Goal: Task Accomplishment & Management: Use online tool/utility

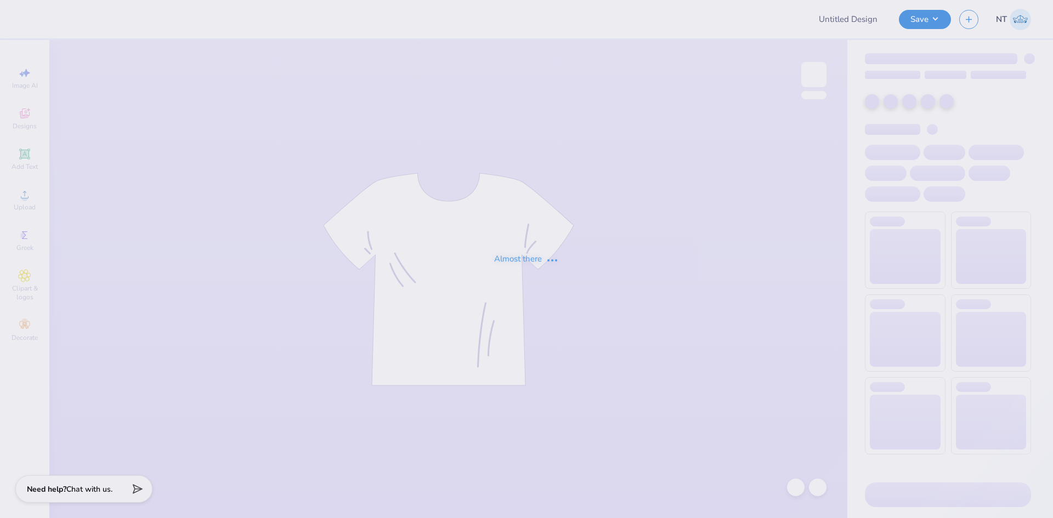
type input "UD [MEDICAL_DATA] Parents Weekend Merch 2025"
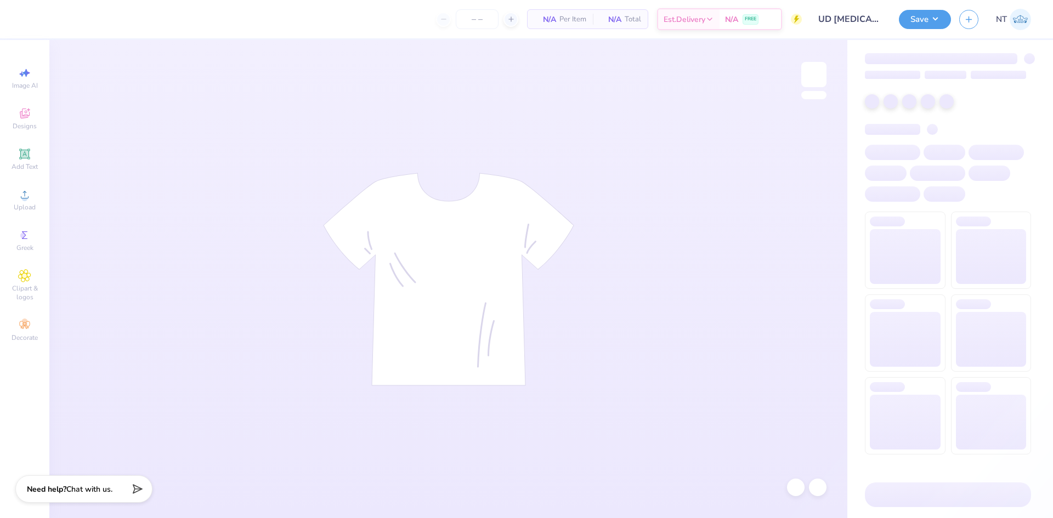
type input "175"
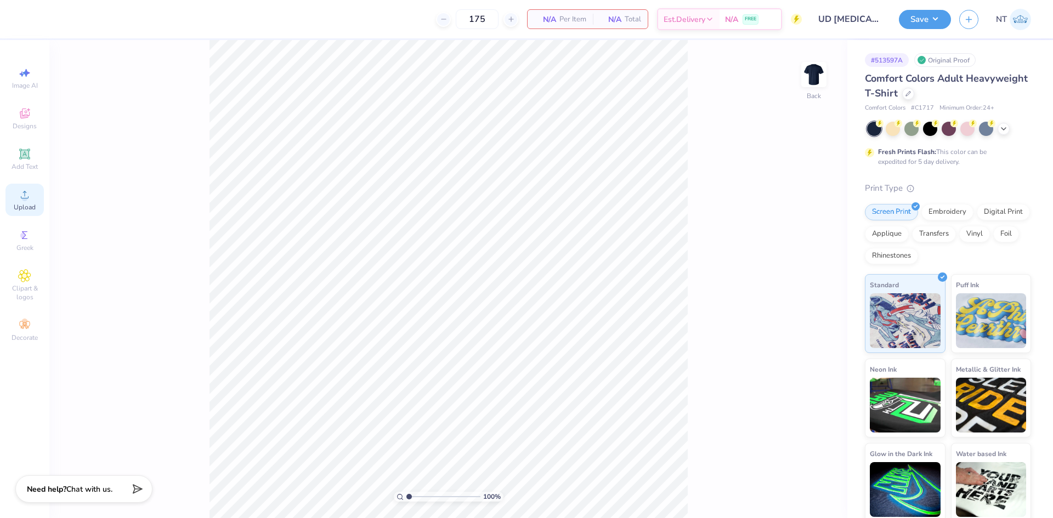
click at [32, 188] on div "Upload" at bounding box center [24, 200] width 38 height 32
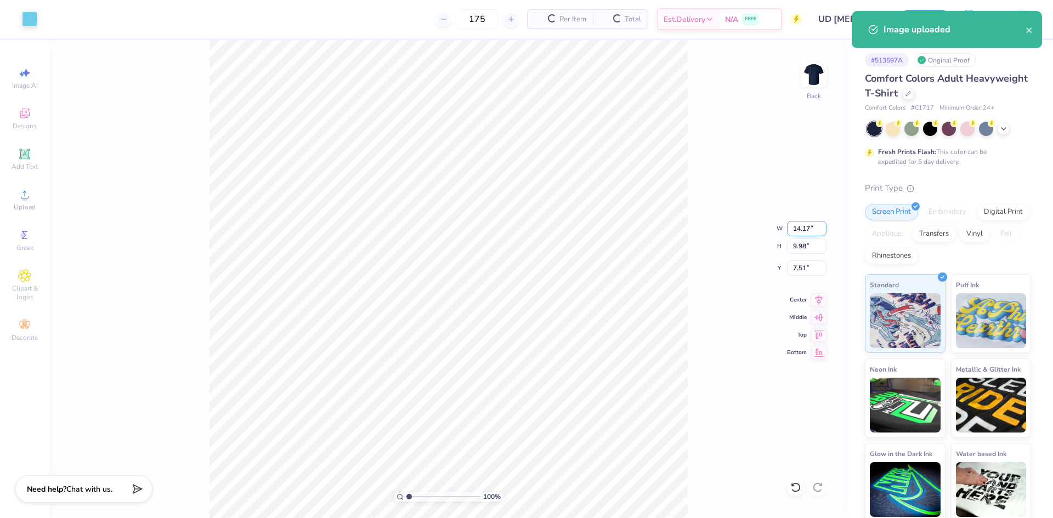
click at [805, 228] on input "14.17" at bounding box center [806, 228] width 39 height 15
type input "3.50"
type input "2.46"
type input "11.27"
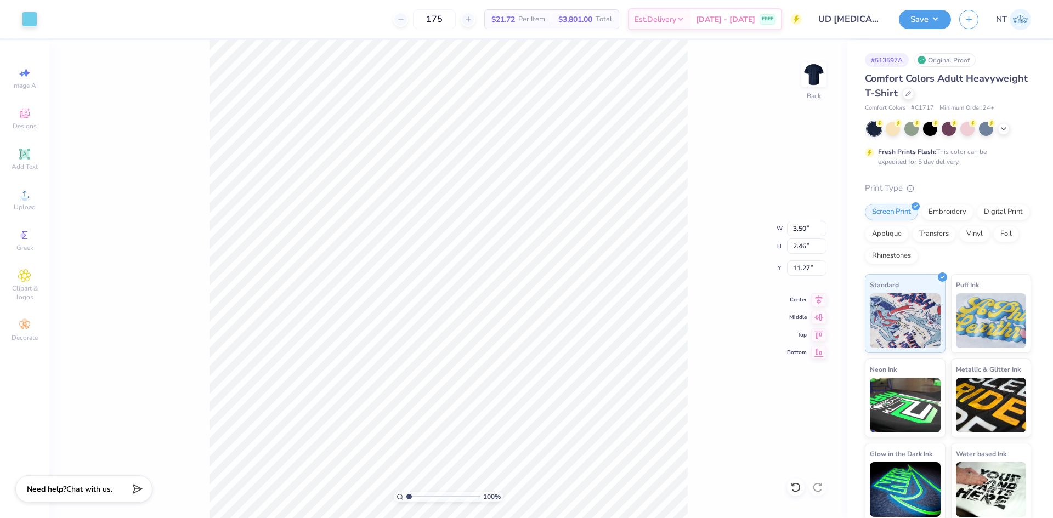
type input "3.00"
click at [716, 394] on div "230 % Back" at bounding box center [448, 279] width 798 height 478
type input "1"
click at [801, 90] on div "Back" at bounding box center [813, 81] width 25 height 39
click at [29, 191] on icon at bounding box center [24, 194] width 13 height 13
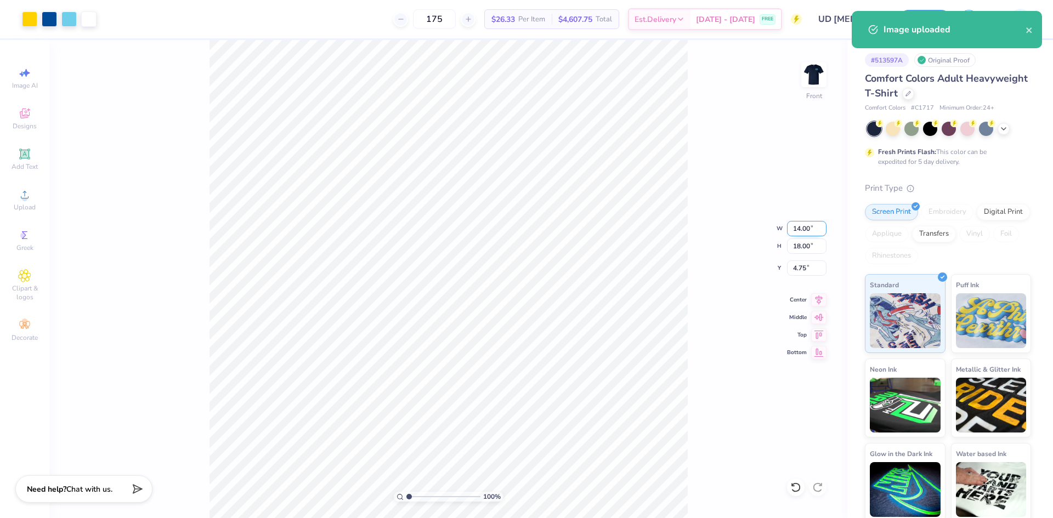
click at [794, 226] on input "14.00" at bounding box center [806, 228] width 39 height 15
type input "12.00"
type input "15.42"
type input "6.04"
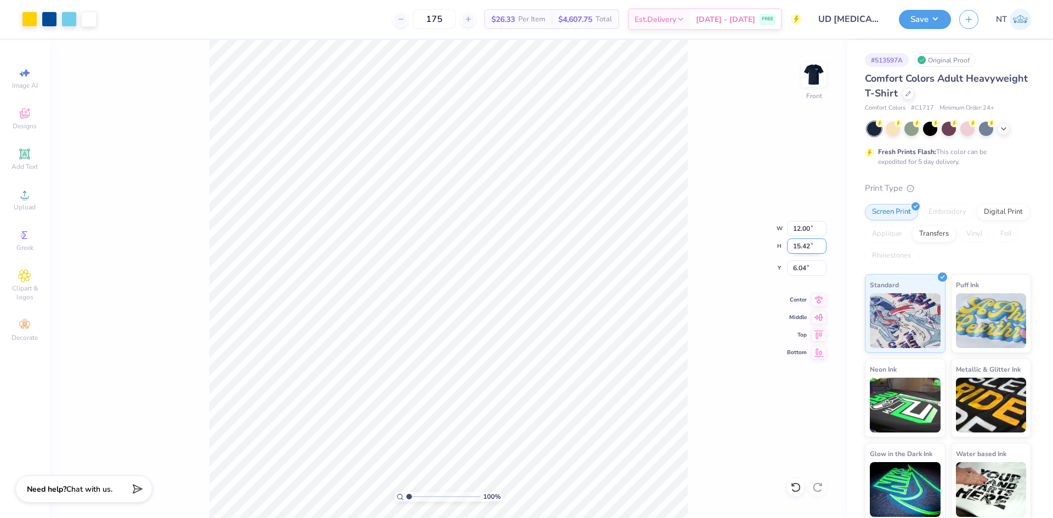
click at [799, 252] on input "15.42" at bounding box center [806, 246] width 39 height 15
type input "15"
type input "11.67"
type input "15.00"
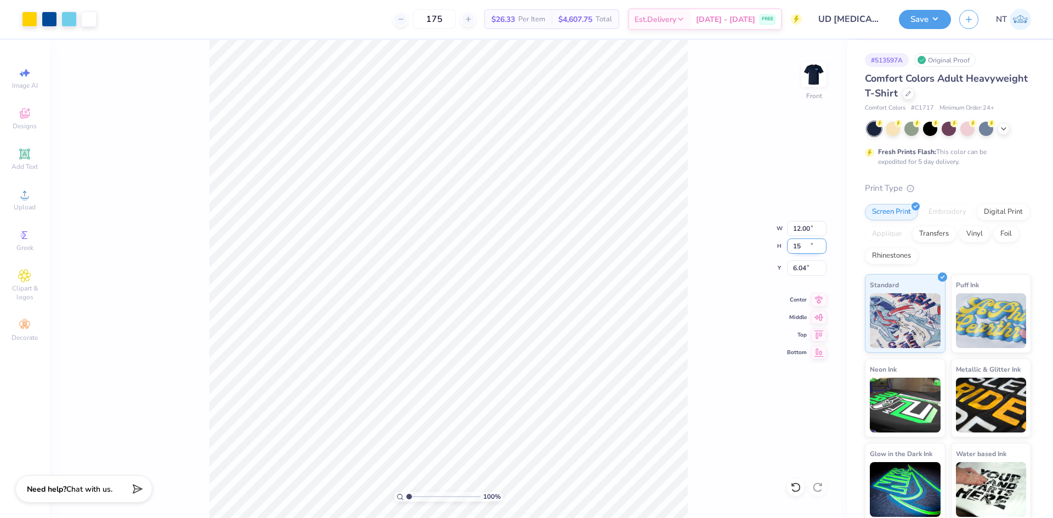
type input "6.25"
click at [784, 271] on div "100 % Front W 11.67 11.67 " H 15.00 15.00 " Y 6.25 6.25 " Center Middle Top Bot…" at bounding box center [448, 279] width 798 height 478
click at [794, 274] on div "100 % Front W 11.67 H 15.00 Y 6.25 Center Middle Top Bottom" at bounding box center [448, 279] width 798 height 478
click at [799, 258] on div "100 % Front W 11.67 11.67 " H 15.00 15.00 " Y 6.25 6.25 " Center Middle Top Bot…" at bounding box center [448, 279] width 798 height 478
click at [800, 263] on div "100 % Front" at bounding box center [448, 279] width 798 height 478
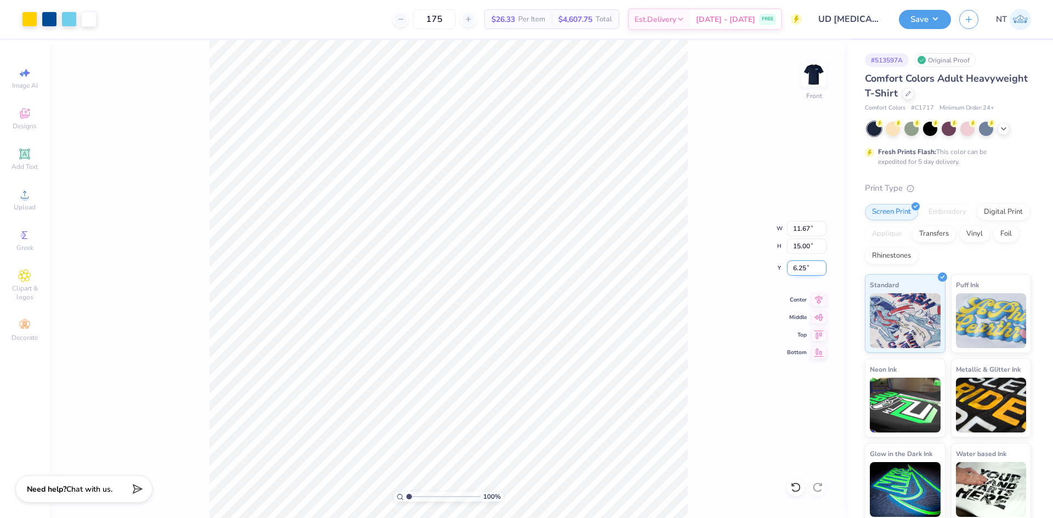
click at [788, 268] on input "6.25" at bounding box center [806, 267] width 39 height 15
type input "3.00"
click at [690, 347] on div "100 % Front W 11.67 11.67 " H 15.00 15.00 " Y 3.00 3.00 " Center Middle Top Bot…" at bounding box center [448, 279] width 798 height 478
click at [821, 304] on icon at bounding box center [818, 298] width 15 height 13
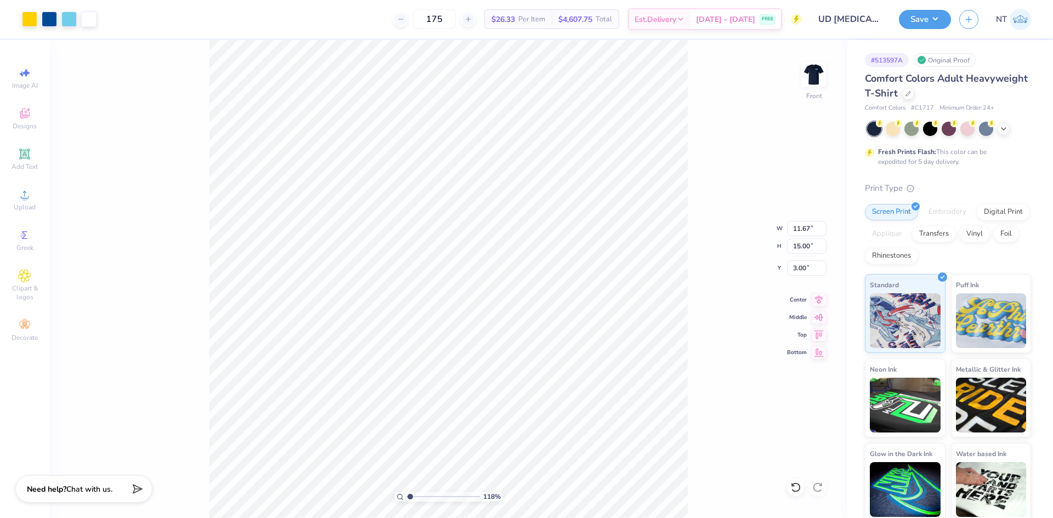
click at [752, 308] on div "118 % Front W 11.67 11.67 " H 15.00 15.00 " Y 3.00 3.00 " Center Middle Top Bot…" at bounding box center [448, 279] width 798 height 478
click at [696, 186] on div "118 % Front" at bounding box center [448, 279] width 798 height 478
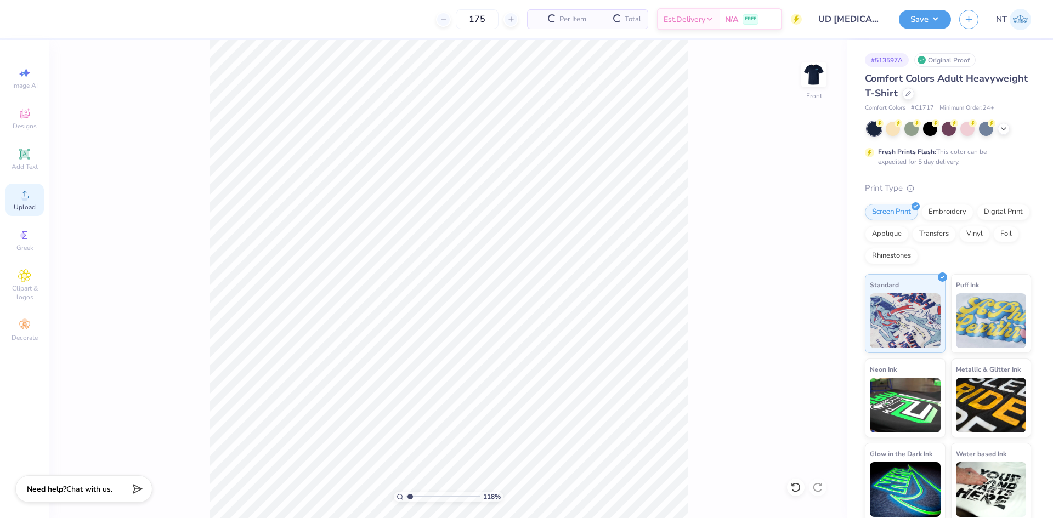
click at [27, 191] on icon at bounding box center [24, 194] width 13 height 13
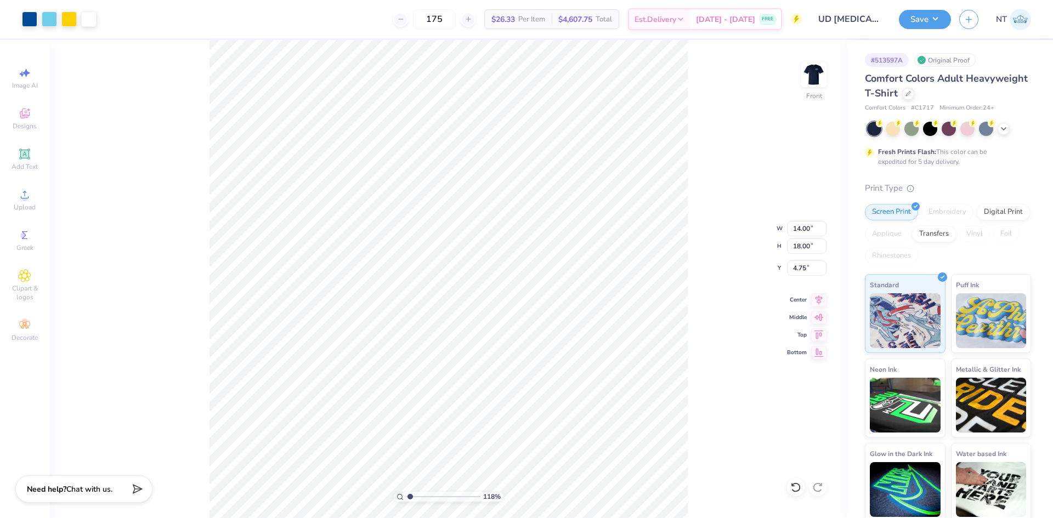
click at [204, 71] on div "118 % Front W 14.00 14.00 " H 18.00 18.00 " Y 4.75 4.75 " Center Middle Top Bot…" at bounding box center [448, 279] width 798 height 478
type input "1.18145891733021"
click at [801, 229] on input "14.00" at bounding box center [806, 228] width 39 height 15
click at [803, 252] on input "18.00" at bounding box center [806, 246] width 39 height 15
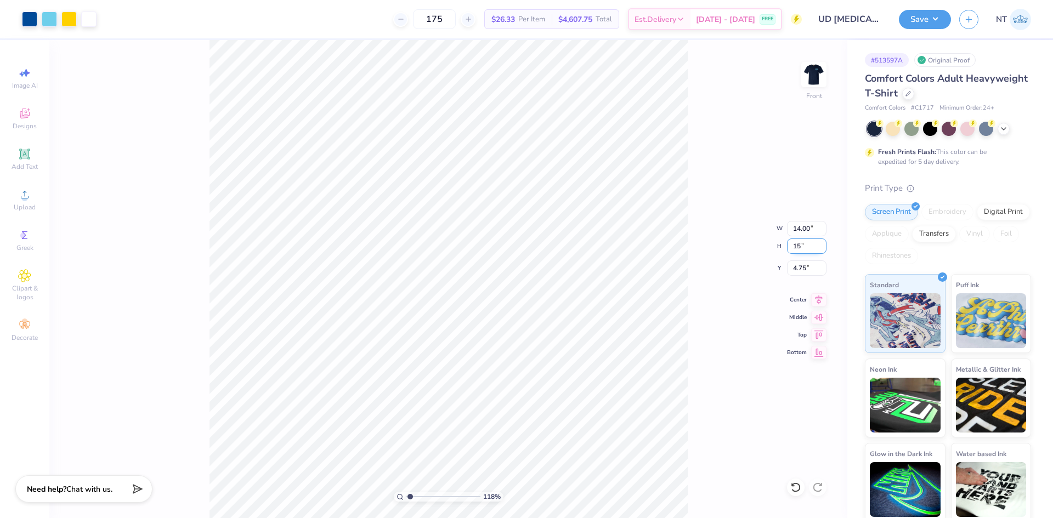
type input "15"
type input "1.18145891733021"
type input "11.67"
type input "15.00"
click at [796, 268] on input "6.25" at bounding box center [806, 267] width 39 height 15
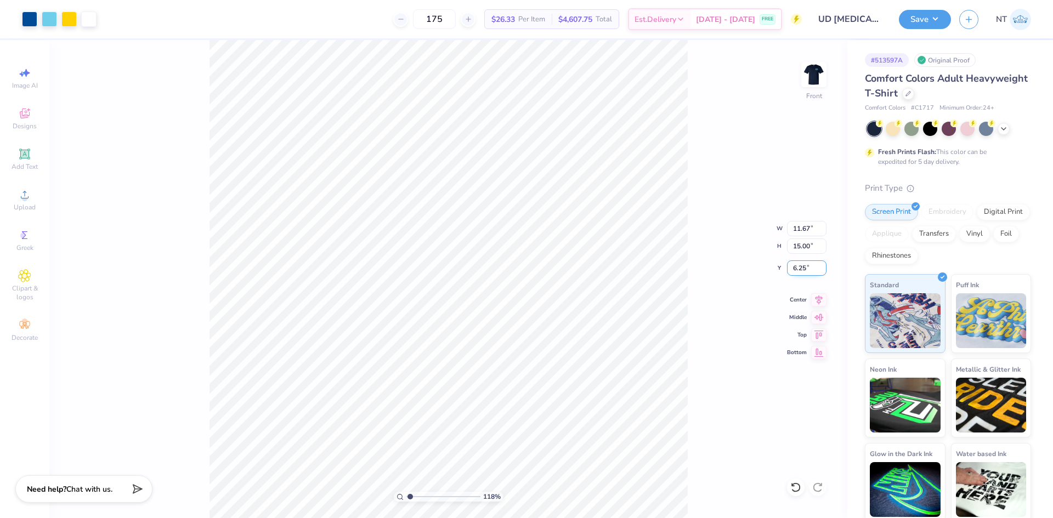
click at [796, 268] on input "6.25" at bounding box center [806, 267] width 39 height 15
type input "3"
type input "1.18145891733021"
type input "3.00"
click at [817, 76] on img at bounding box center [814, 75] width 44 height 44
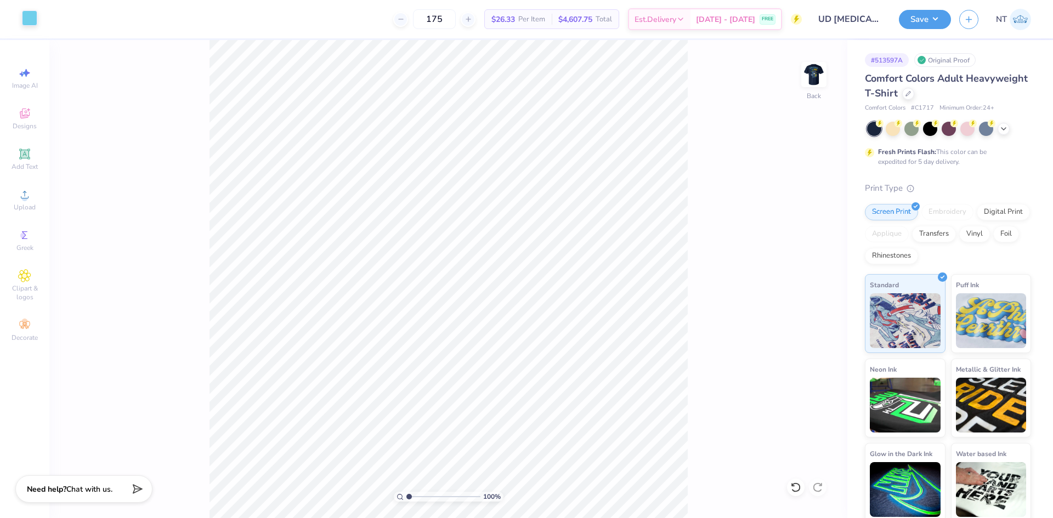
click at [29, 18] on div at bounding box center [29, 17] width 15 height 15
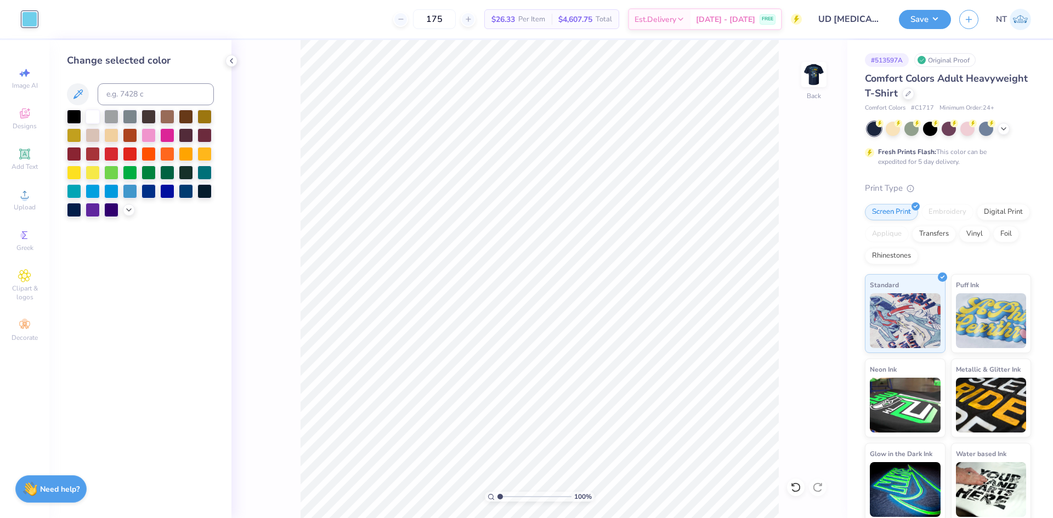
click at [814, 77] on img at bounding box center [814, 75] width 22 height 22
click at [97, 187] on div at bounding box center [93, 190] width 14 height 14
click at [796, 485] on icon at bounding box center [795, 487] width 11 height 11
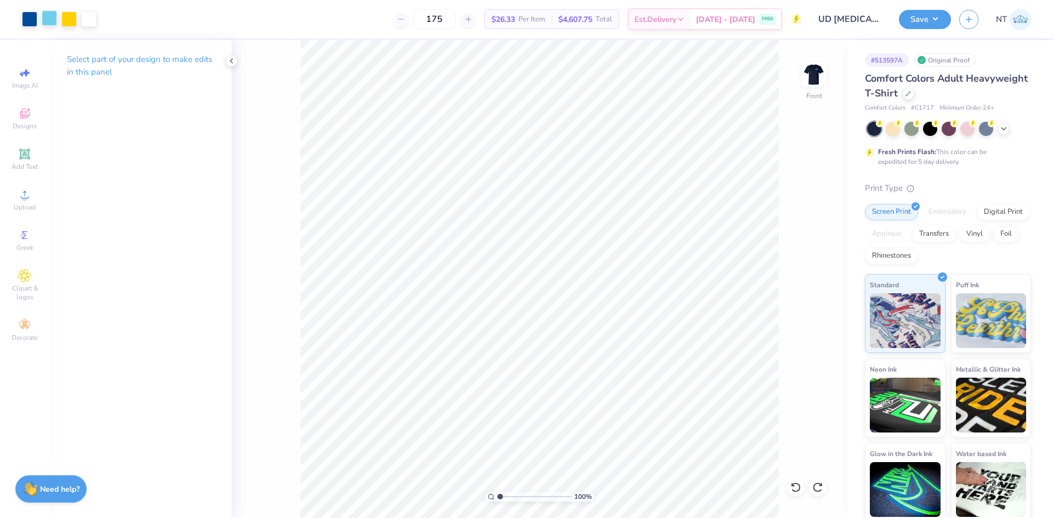
click at [48, 16] on div at bounding box center [49, 17] width 15 height 15
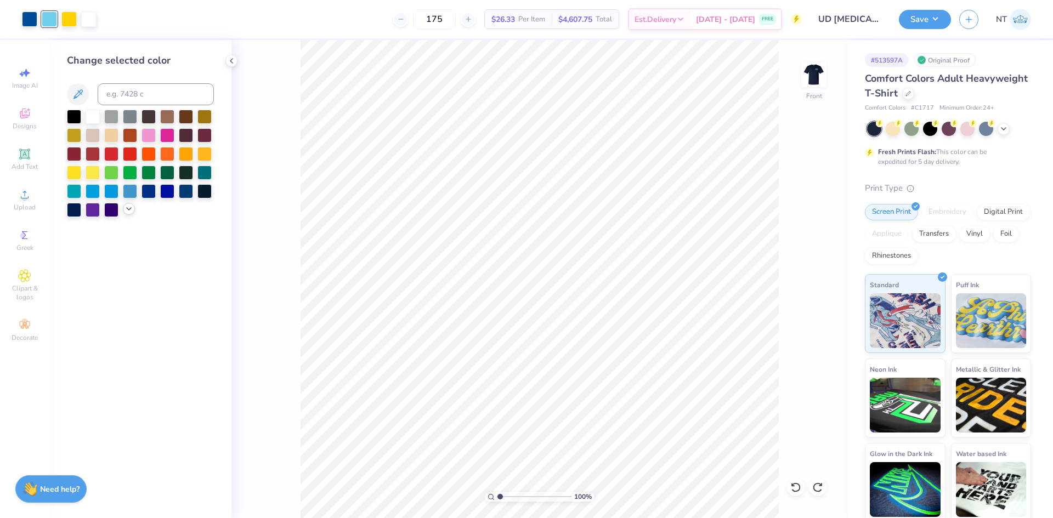
click at [127, 207] on icon at bounding box center [128, 209] width 9 height 9
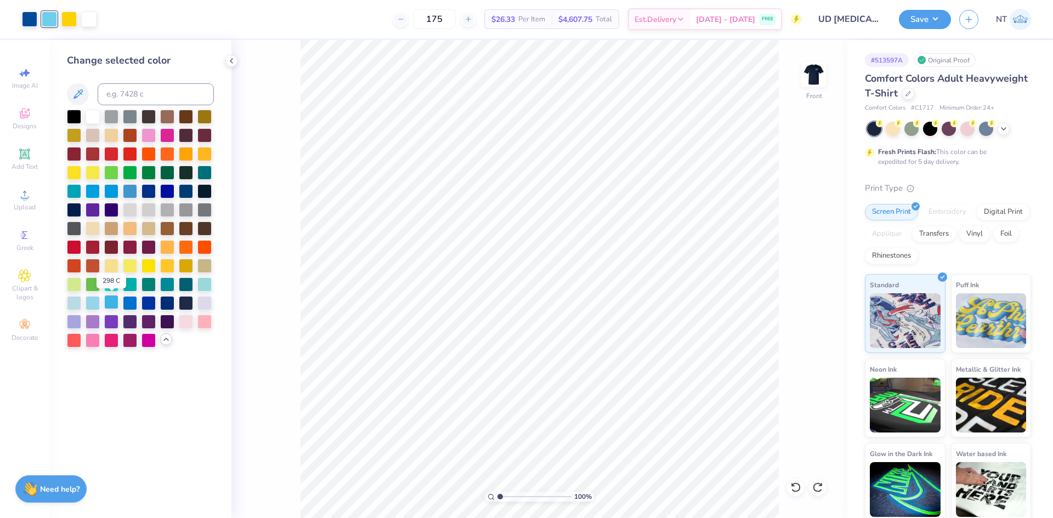
click at [110, 299] on div at bounding box center [111, 302] width 14 height 14
click at [807, 71] on img at bounding box center [814, 75] width 44 height 44
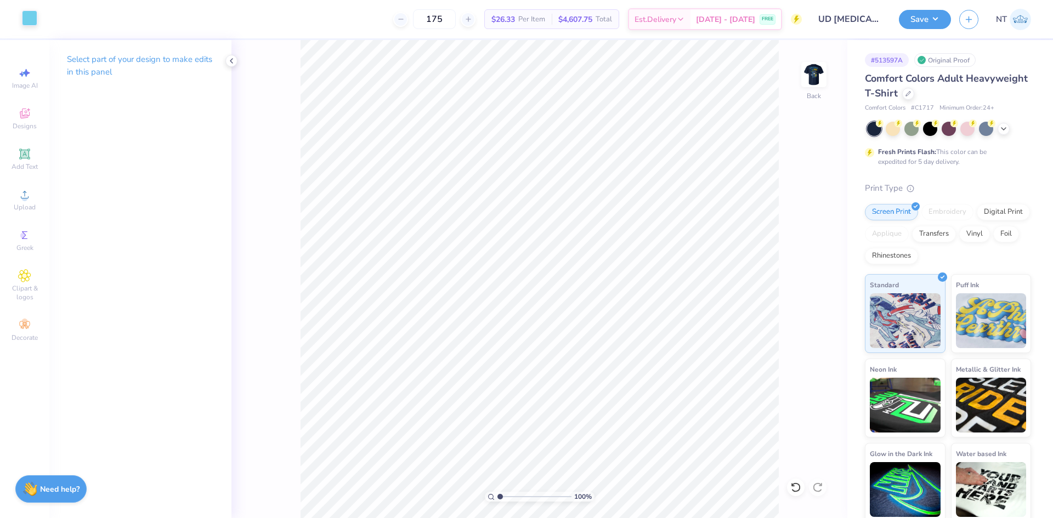
click at [31, 21] on div at bounding box center [29, 17] width 15 height 15
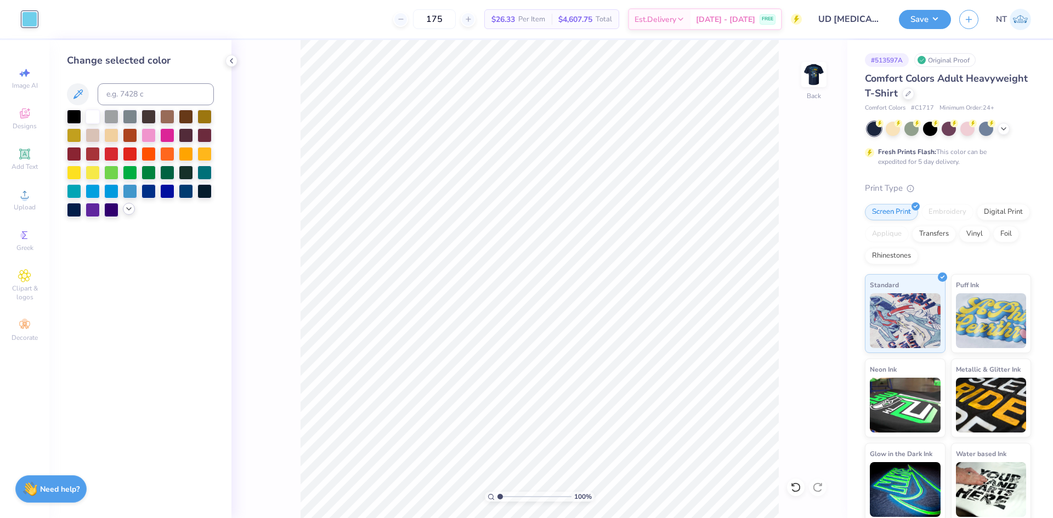
click at [129, 206] on icon at bounding box center [128, 209] width 9 height 9
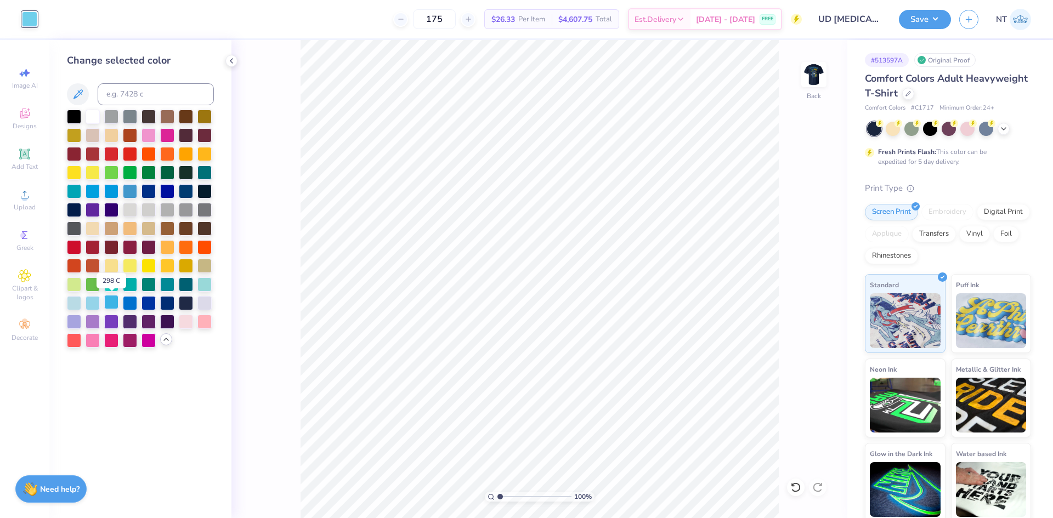
click at [110, 303] on div at bounding box center [111, 302] width 14 height 14
click at [232, 61] on icon at bounding box center [231, 60] width 9 height 9
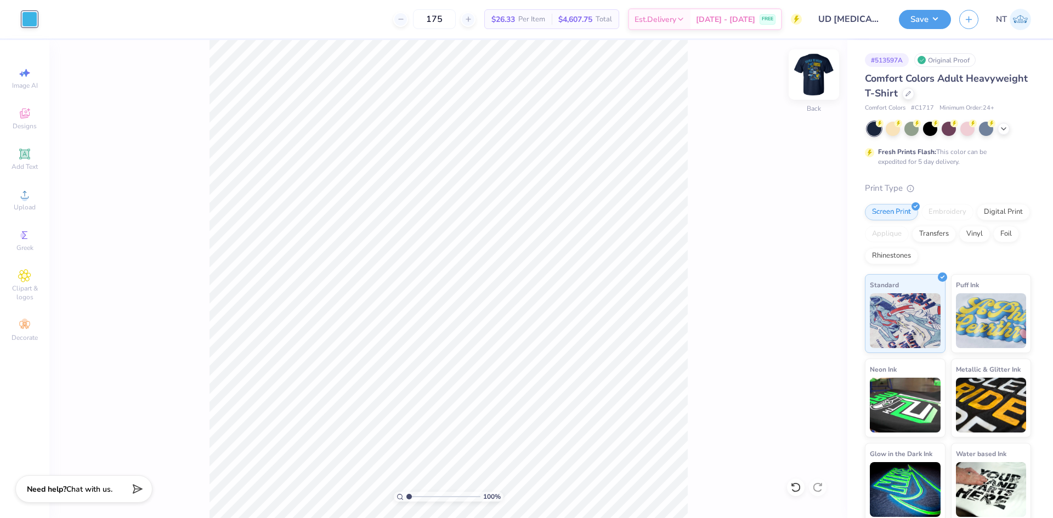
click at [811, 66] on img at bounding box center [814, 75] width 44 height 44
click at [816, 78] on img at bounding box center [814, 75] width 44 height 44
click at [821, 71] on img at bounding box center [814, 75] width 44 height 44
click at [688, 222] on div "100 % Front W 11.67 H 15.00 Y 3.00 Center Middle Top Bottom" at bounding box center [448, 279] width 798 height 478
type input "1"
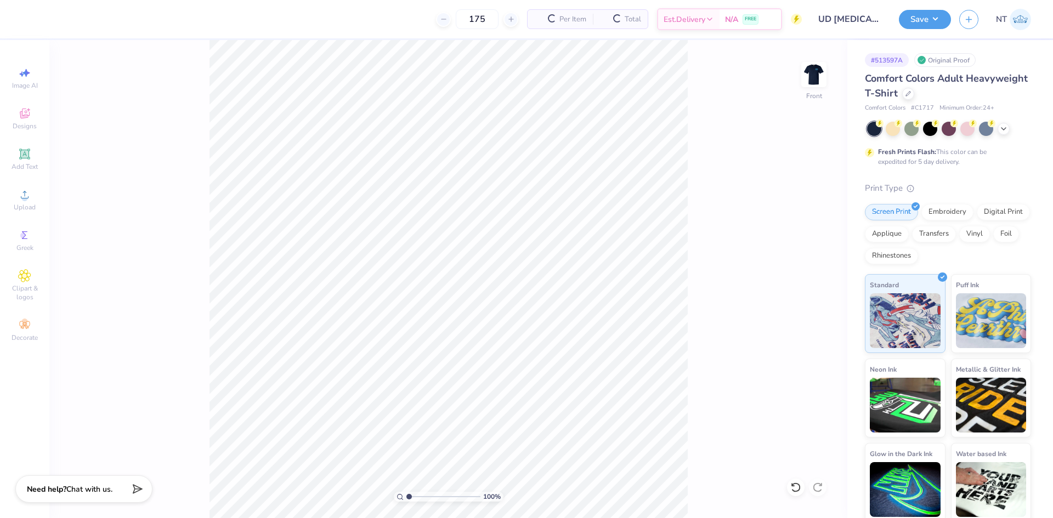
click at [44, 200] on div "Image AI Designs Add Text Upload Greek Clipart & logos Decorate" at bounding box center [24, 279] width 49 height 478
click at [34, 198] on div "Upload" at bounding box center [24, 200] width 38 height 32
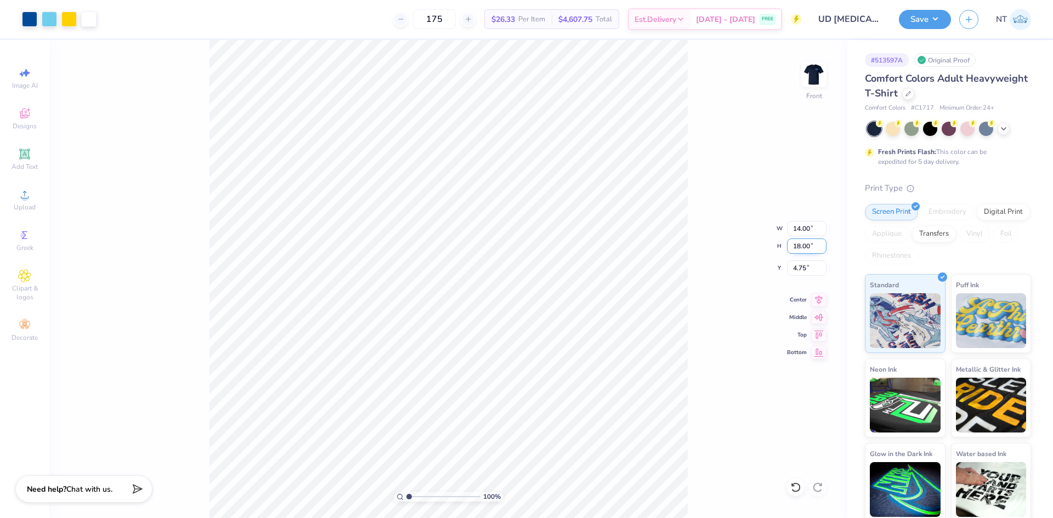
click at [790, 251] on input "18.00" at bounding box center [806, 246] width 39 height 15
click at [790, 250] on input "18.00" at bounding box center [806, 246] width 39 height 15
type input "15"
type input "11.67"
type input "15.00"
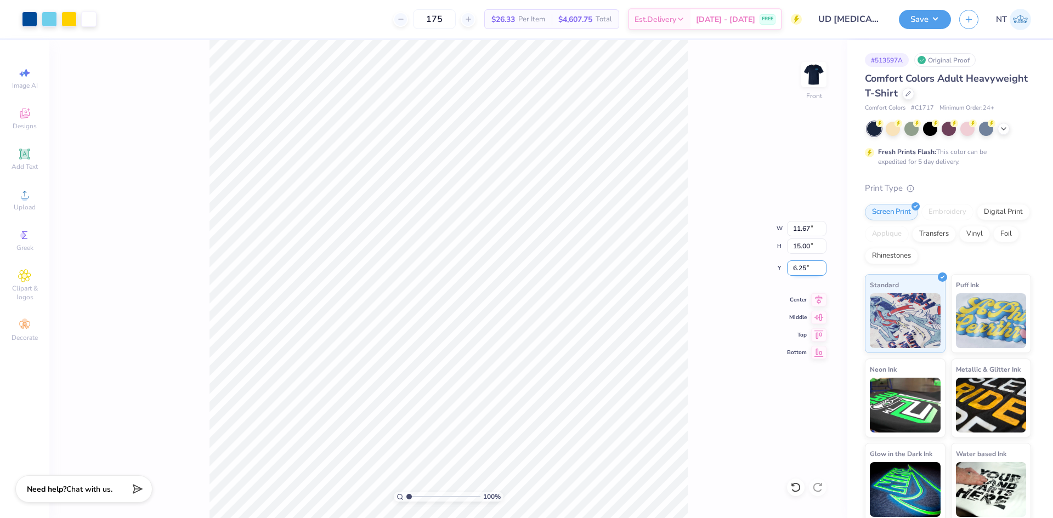
click at [797, 272] on input "6.25" at bounding box center [806, 267] width 39 height 15
type input "3.00"
type input "1"
click at [48, 14] on div at bounding box center [49, 17] width 15 height 15
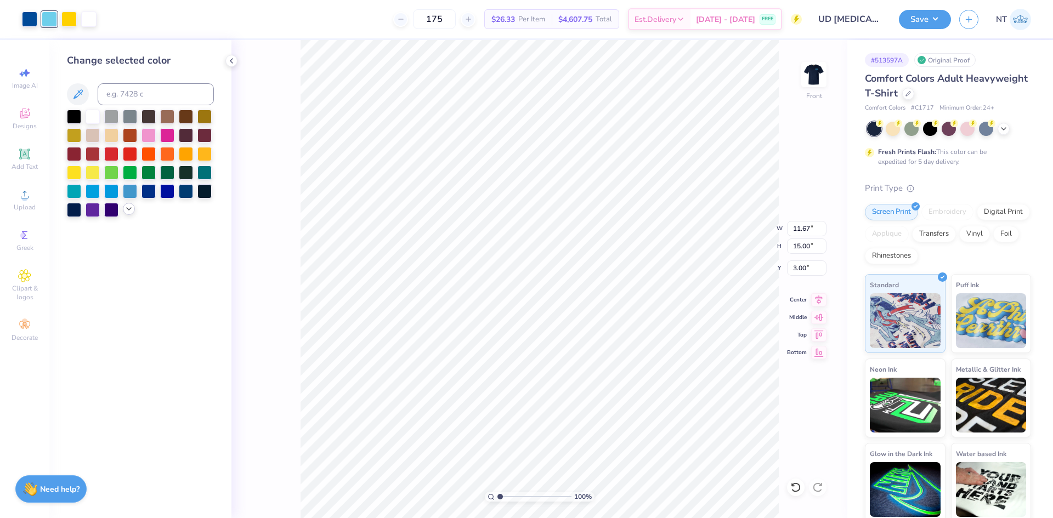
click at [130, 208] on icon at bounding box center [128, 209] width 9 height 9
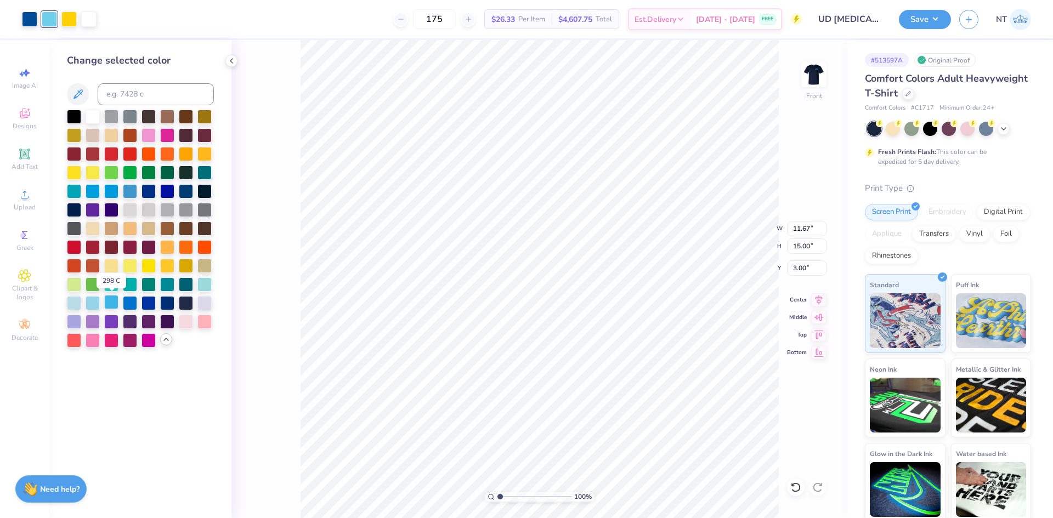
click at [113, 304] on div at bounding box center [111, 302] width 14 height 14
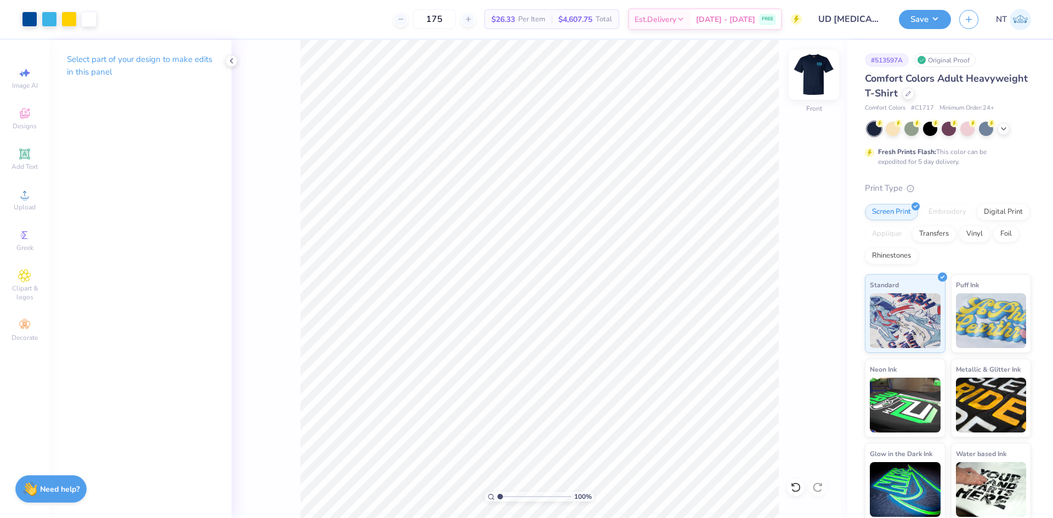
click at [816, 70] on img at bounding box center [814, 75] width 44 height 44
click at [926, 27] on button "Save" at bounding box center [925, 17] width 52 height 19
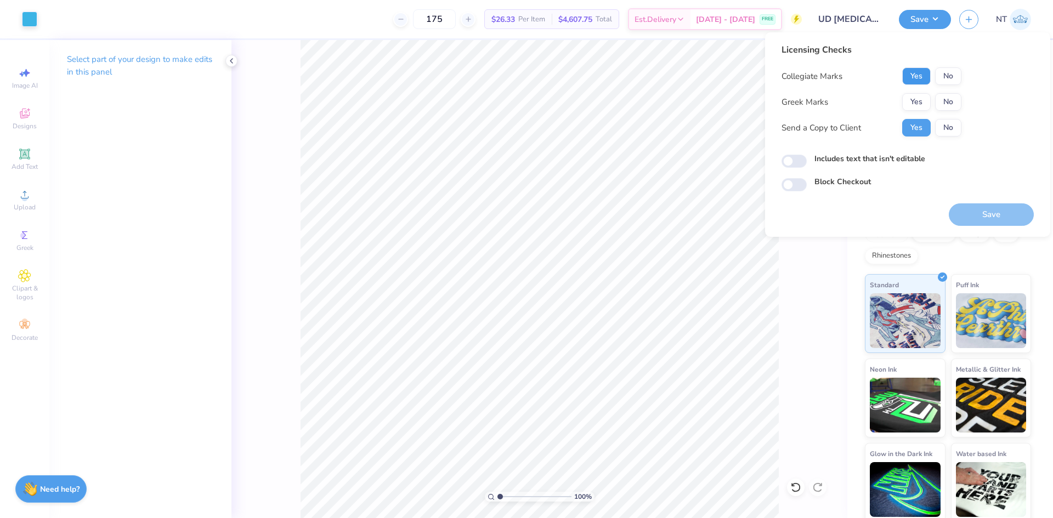
click at [917, 79] on button "Yes" at bounding box center [916, 76] width 29 height 18
click at [918, 97] on button "Yes" at bounding box center [916, 102] width 29 height 18
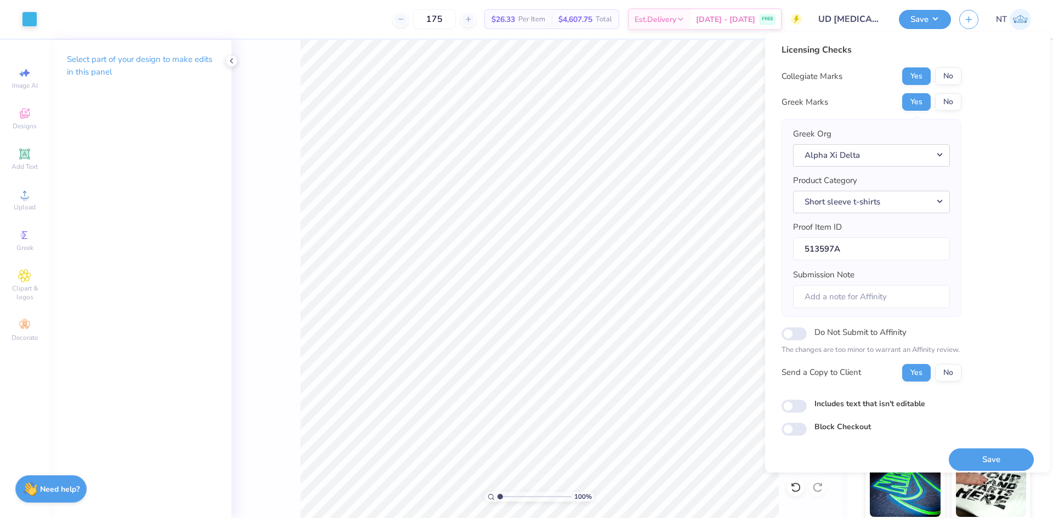
click at [832, 401] on label "Includes text that isn't editable" at bounding box center [869, 404] width 111 height 12
click at [807, 401] on input "Includes text that isn't editable" at bounding box center [793, 406] width 25 height 13
checkbox input "true"
click at [967, 452] on button "Save" at bounding box center [991, 460] width 85 height 22
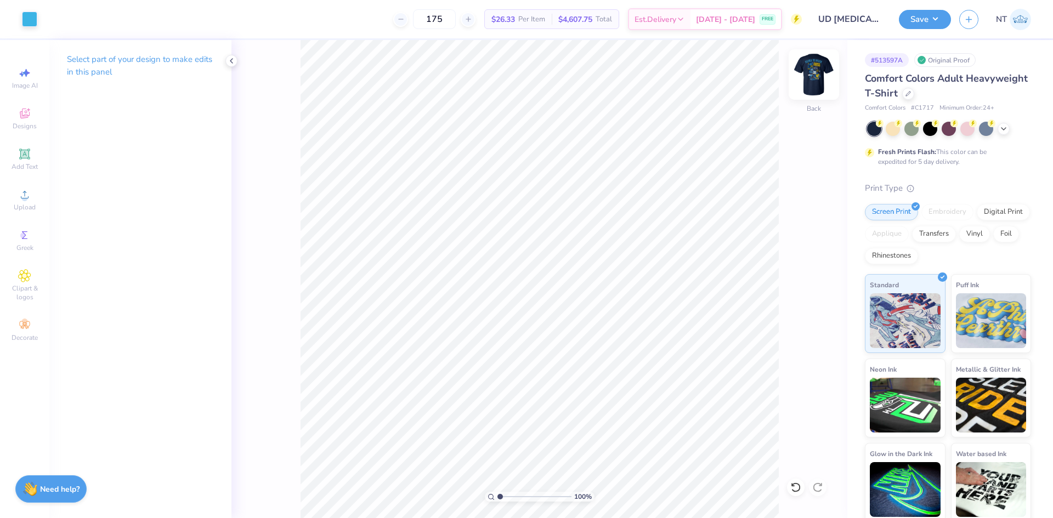
click at [819, 60] on img at bounding box center [814, 75] width 44 height 44
click at [233, 61] on icon at bounding box center [231, 60] width 9 height 9
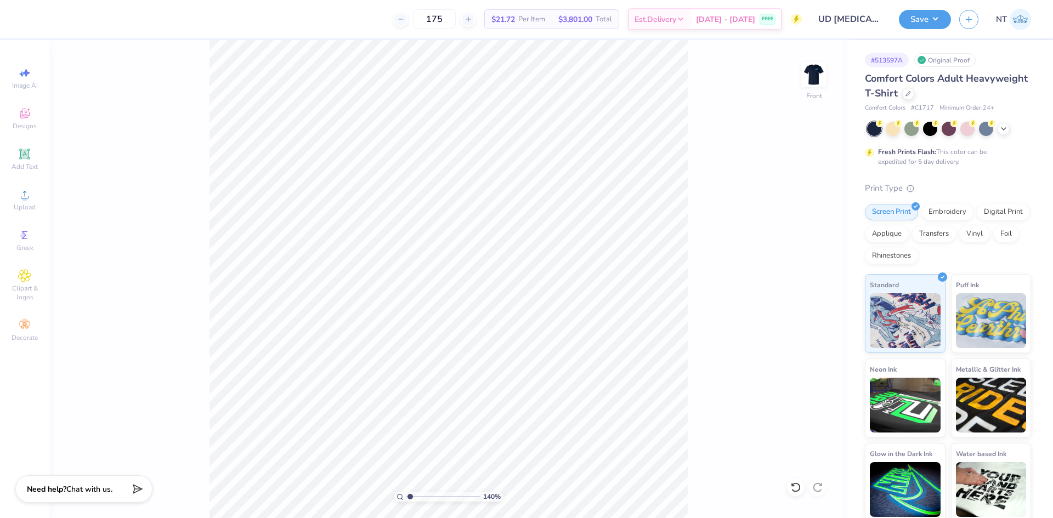
type input "1"
click at [2, 192] on div "Image AI Designs Add Text Upload Greek Clipart & logos Decorate" at bounding box center [24, 279] width 49 height 478
click at [30, 186] on div "Upload" at bounding box center [24, 200] width 38 height 32
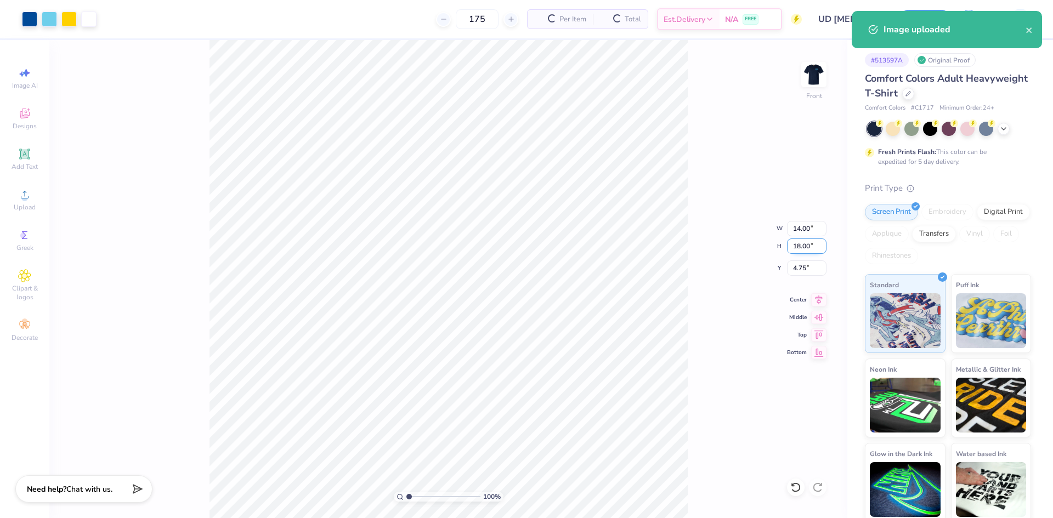
click at [796, 243] on input "18.00" at bounding box center [806, 246] width 39 height 15
type input "15"
type input "11.67"
type input "15.00"
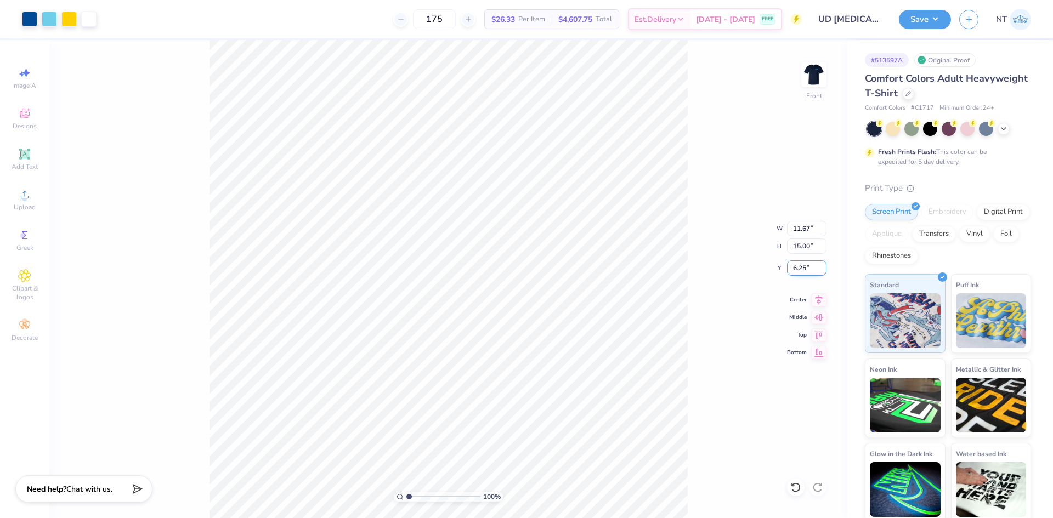
click at [796, 273] on input "6.25" at bounding box center [806, 267] width 39 height 15
type input "3.00"
type input "1"
click at [936, 14] on button "Save" at bounding box center [925, 17] width 52 height 19
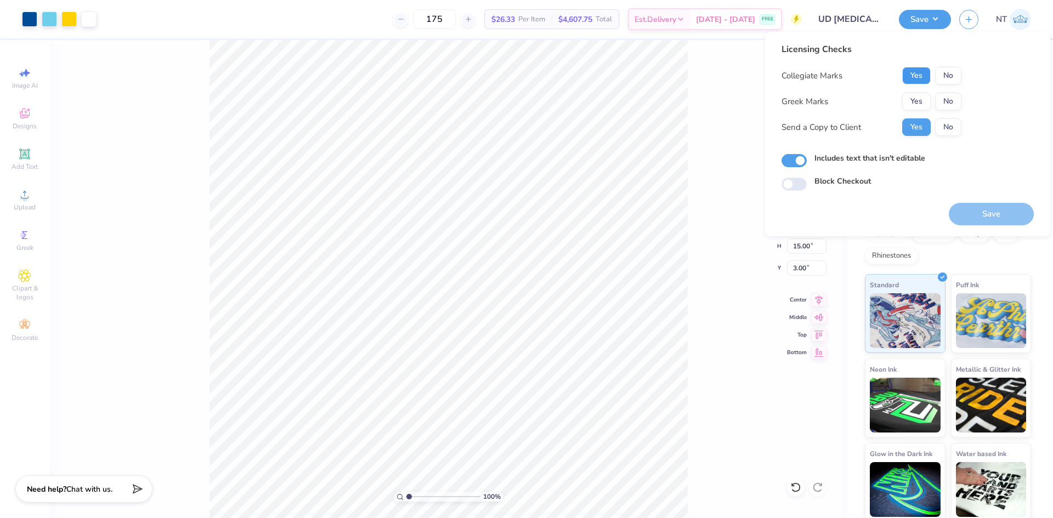
click at [918, 75] on button "Yes" at bounding box center [916, 76] width 29 height 18
click at [917, 109] on button "Yes" at bounding box center [916, 102] width 29 height 18
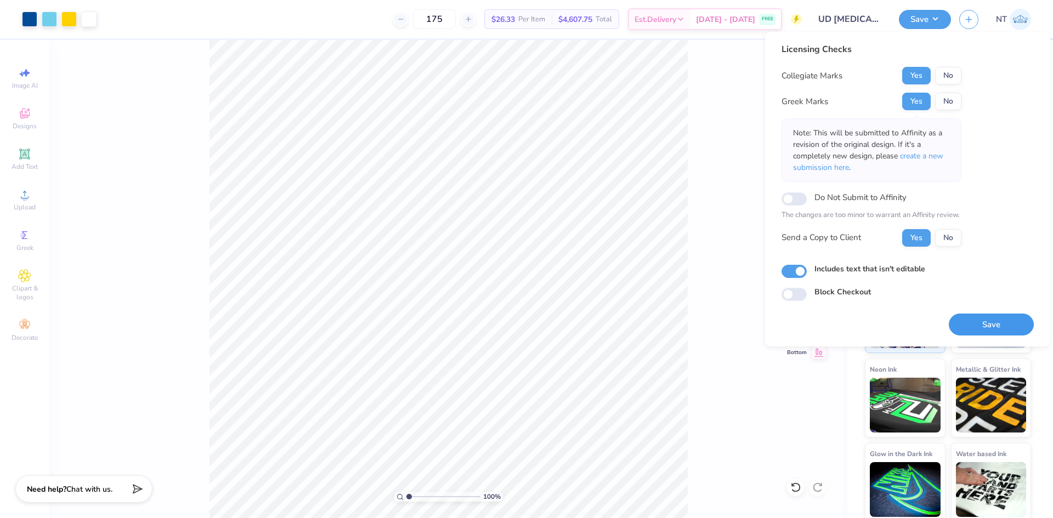
click at [974, 316] on button "Save" at bounding box center [991, 325] width 85 height 22
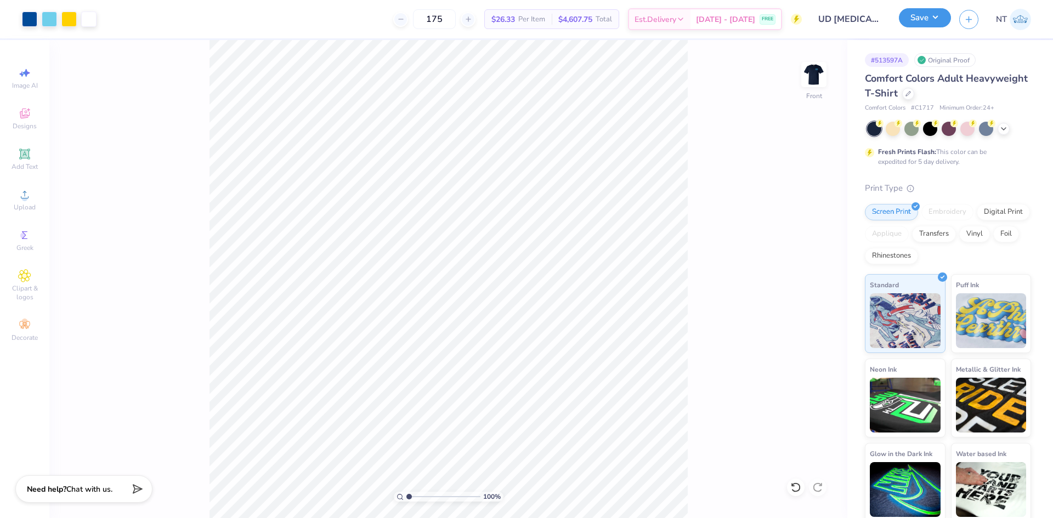
click at [936, 25] on button "Save" at bounding box center [925, 17] width 52 height 19
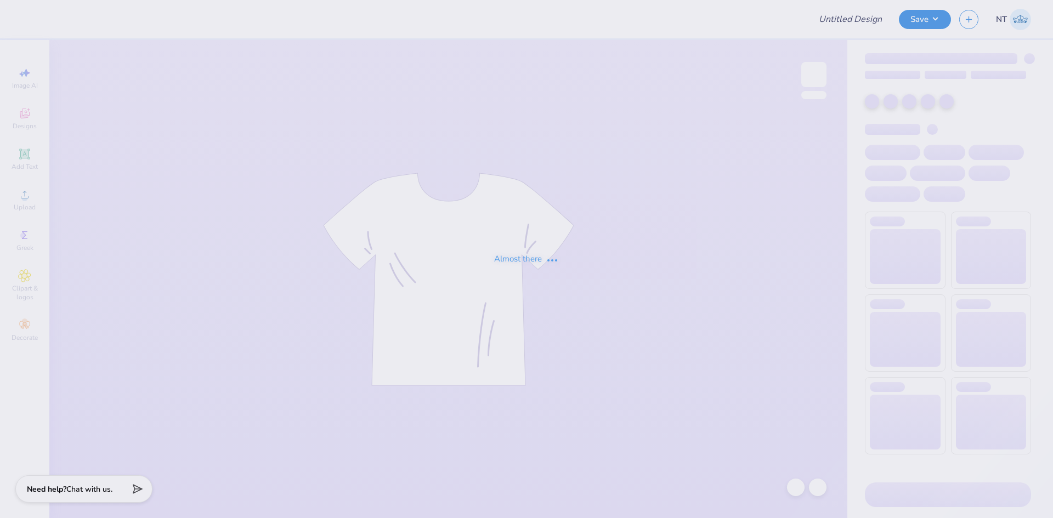
type input "UD [MEDICAL_DATA] Parents Weekend Merch 2025"
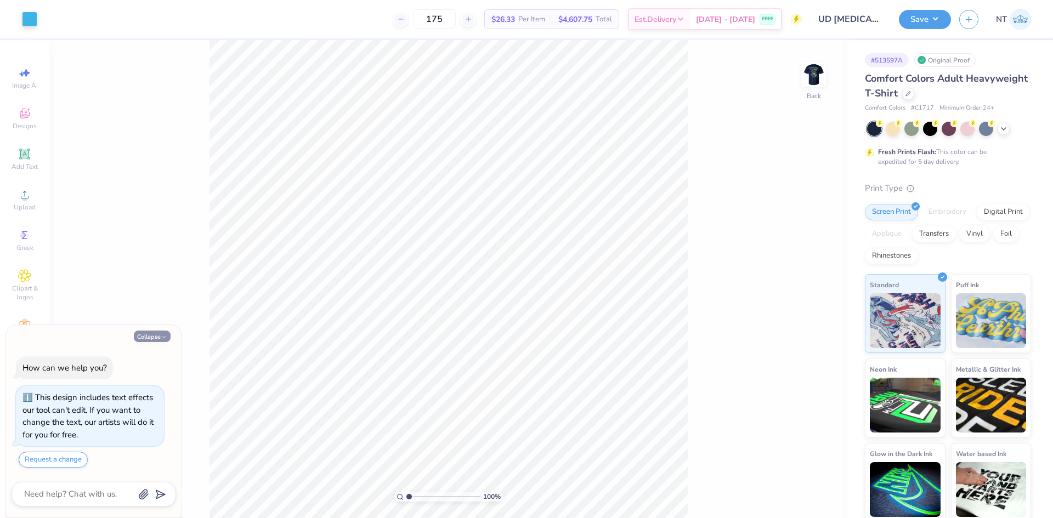
click at [153, 338] on button "Collapse" at bounding box center [152, 337] width 37 height 12
type textarea "x"
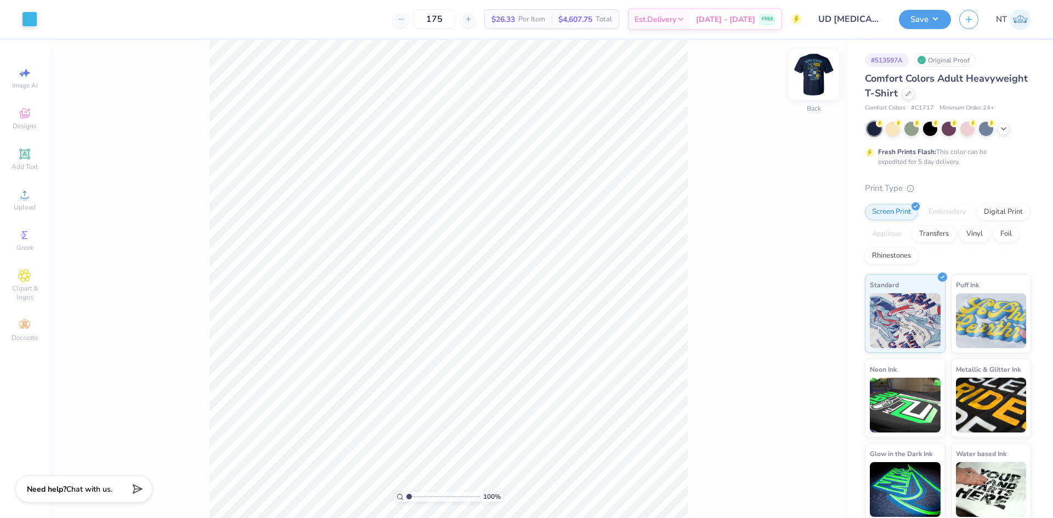
click at [818, 75] on img at bounding box center [814, 75] width 44 height 44
click at [48, 24] on div at bounding box center [49, 17] width 15 height 15
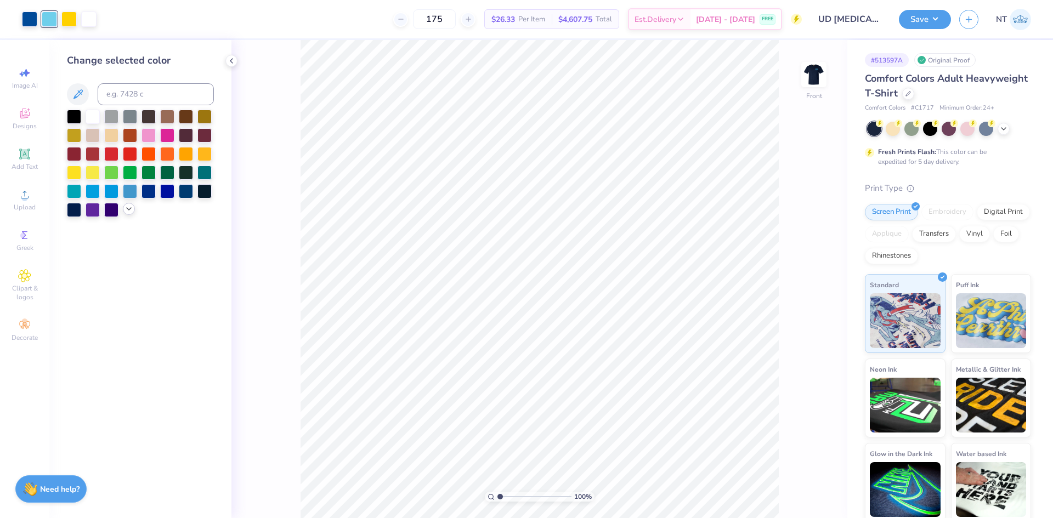
click at [126, 209] on icon at bounding box center [128, 209] width 9 height 9
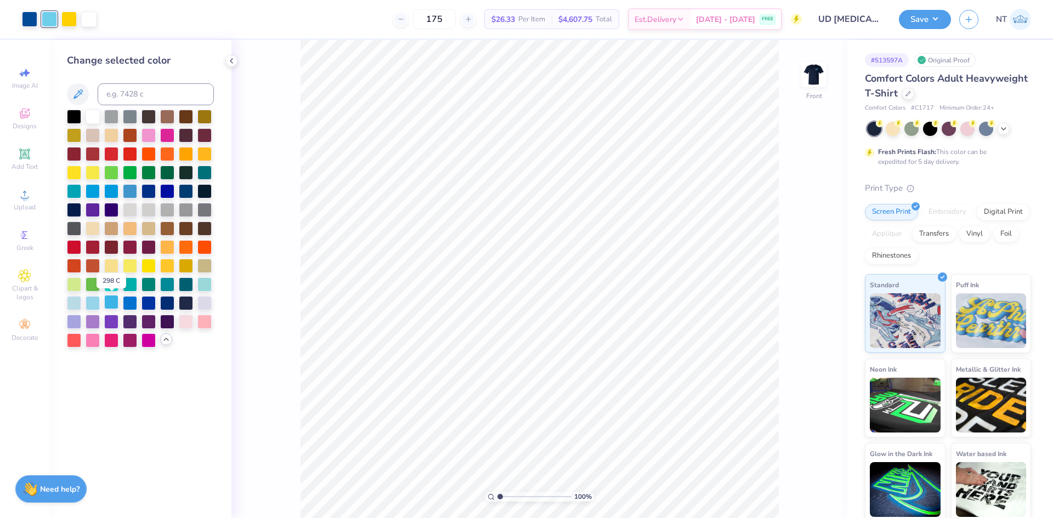
click at [108, 303] on div at bounding box center [111, 302] width 14 height 14
type input "1"
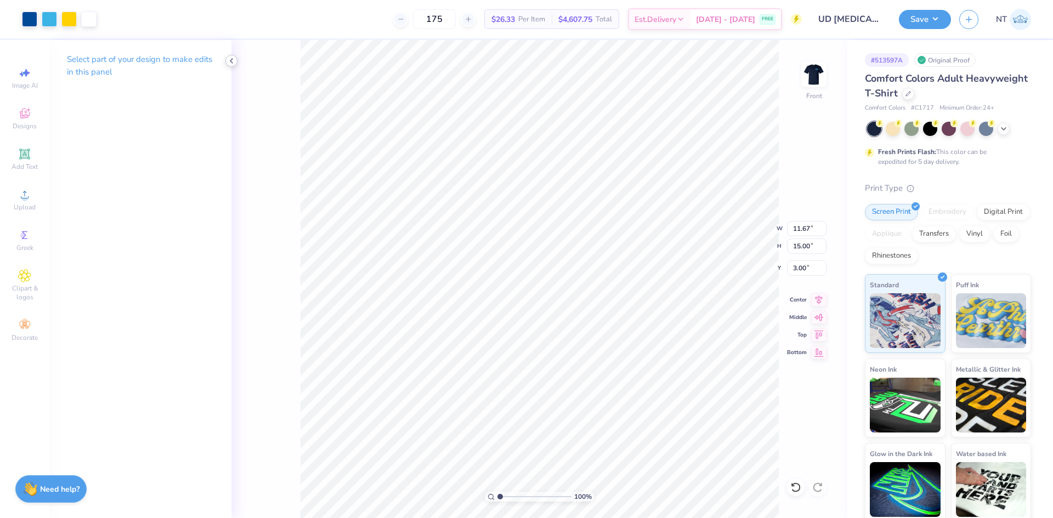
click at [226, 58] on div at bounding box center [231, 61] width 12 height 12
click at [935, 18] on button "Save" at bounding box center [925, 17] width 52 height 19
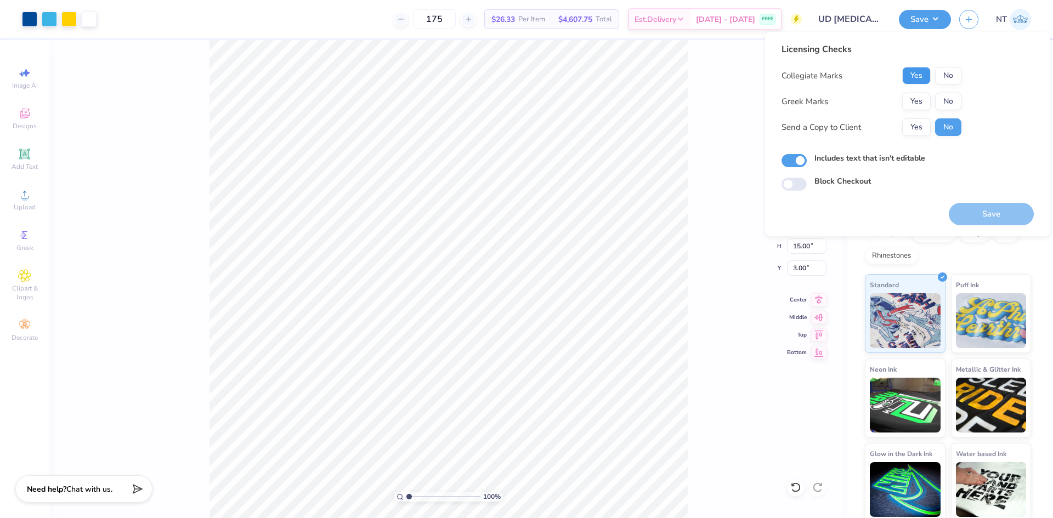
click at [923, 68] on button "Yes" at bounding box center [916, 76] width 29 height 18
click at [920, 100] on button "Yes" at bounding box center [916, 102] width 29 height 18
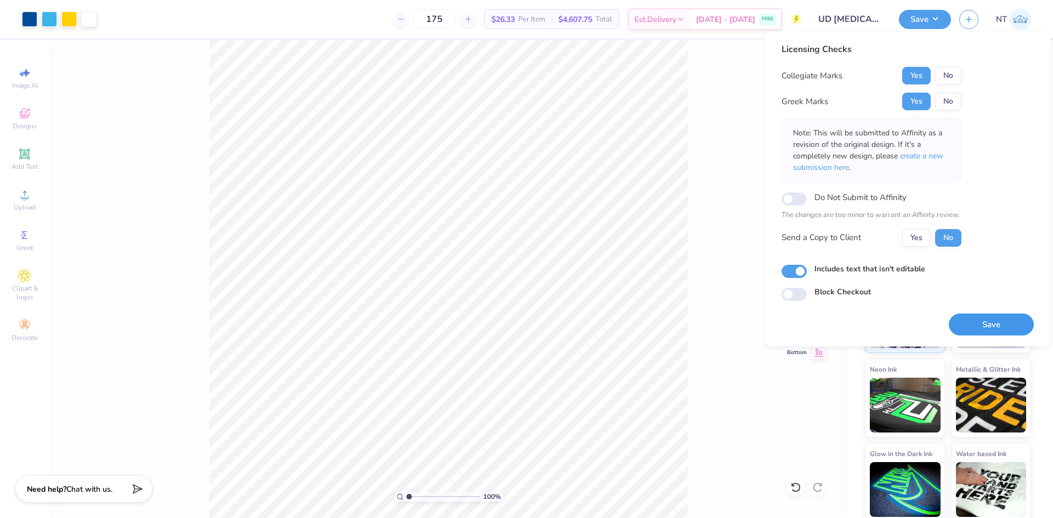
click at [990, 332] on button "Save" at bounding box center [991, 325] width 85 height 22
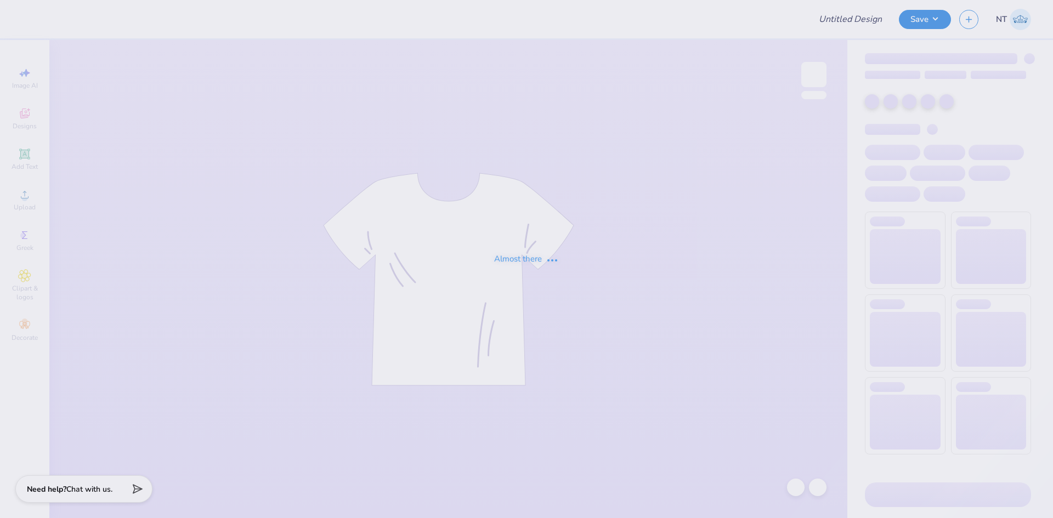
type input "UD [MEDICAL_DATA] Parents Weekend Merch 2025"
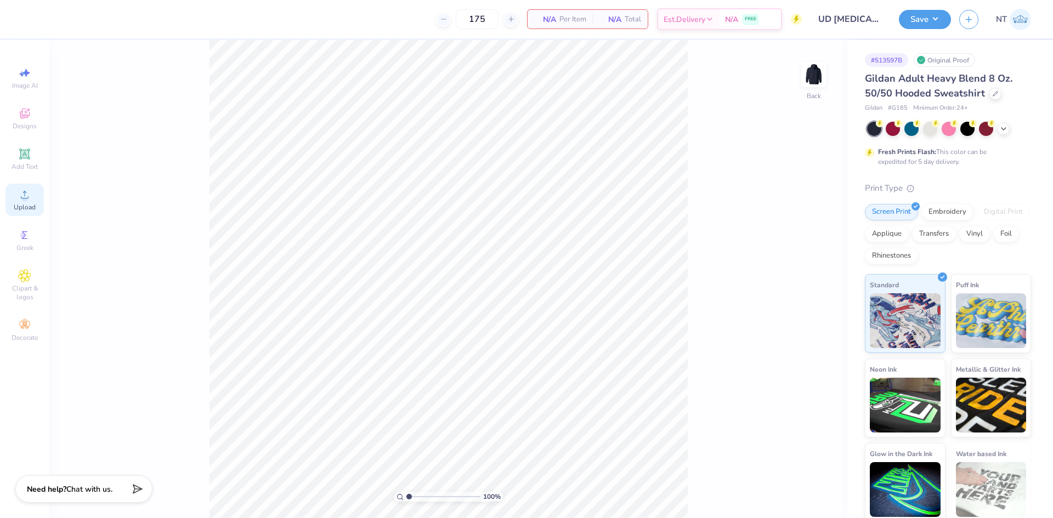
click at [26, 197] on circle at bounding box center [24, 198] width 6 height 6
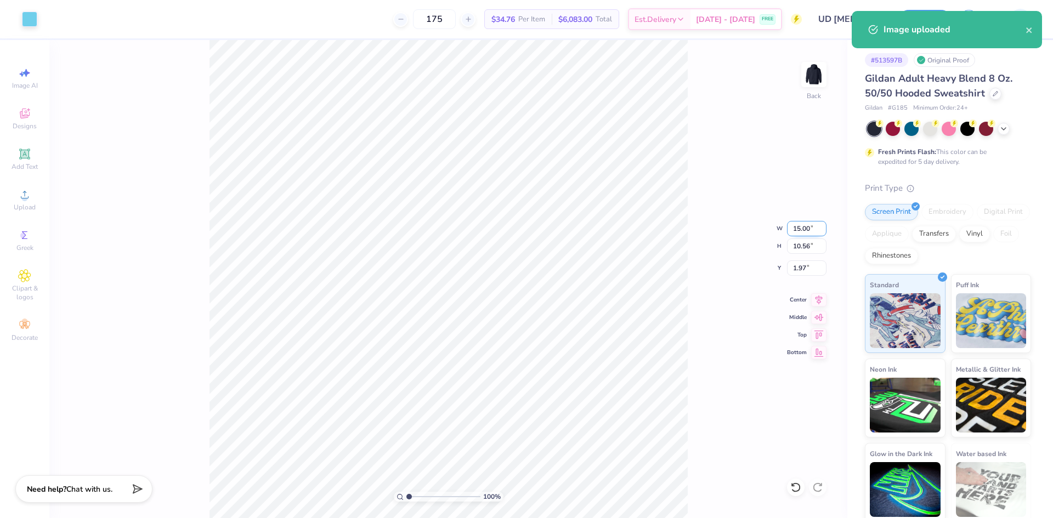
click at [799, 225] on input "15.00" at bounding box center [806, 228] width 39 height 15
type input "3"
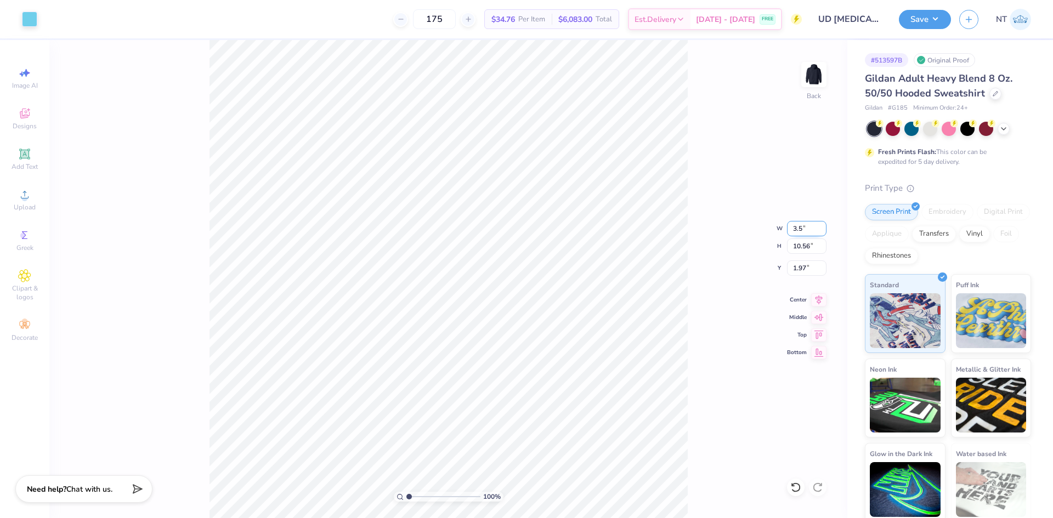
type input "3.50"
type input "2.46"
type input "6.02"
click at [29, 18] on div at bounding box center [29, 17] width 15 height 15
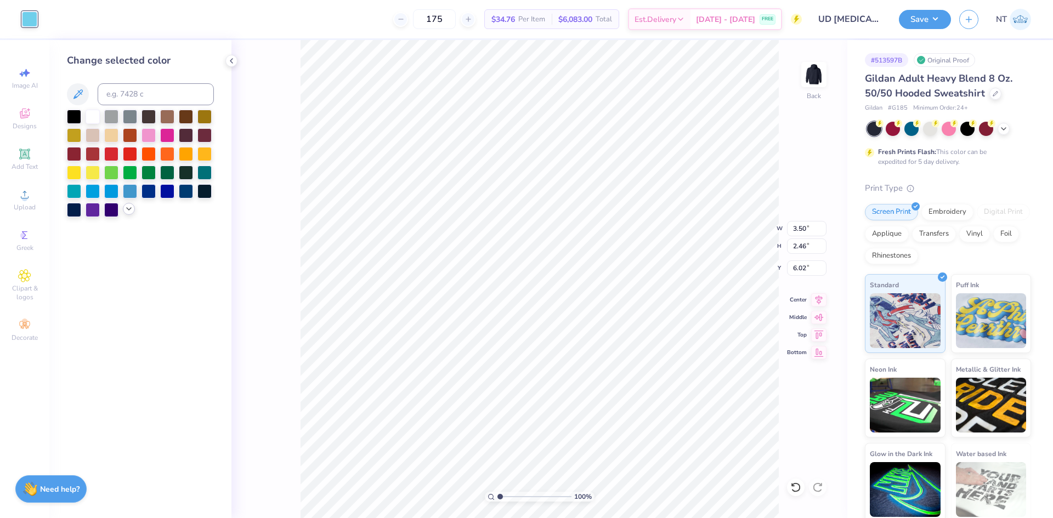
click at [125, 209] on div at bounding box center [129, 209] width 12 height 12
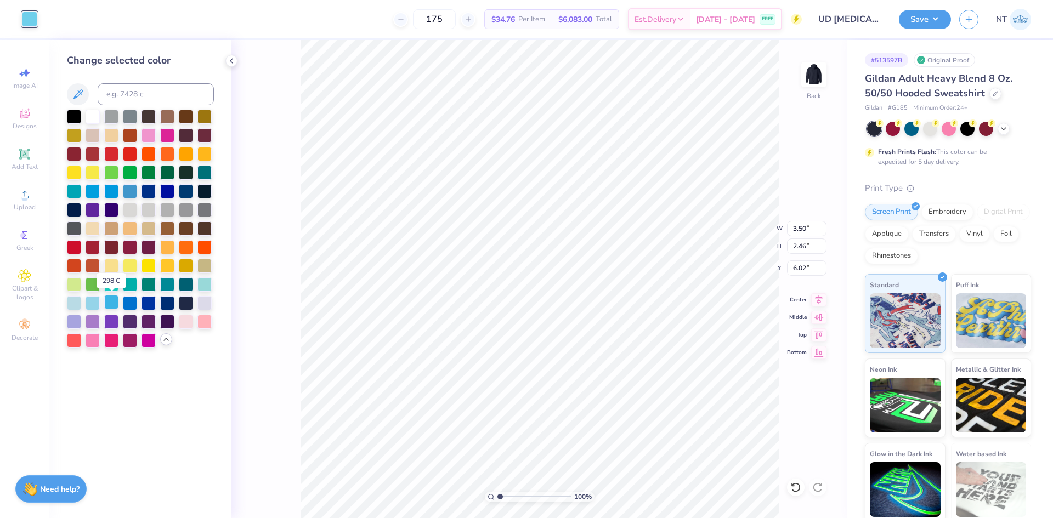
click at [109, 301] on div at bounding box center [111, 302] width 14 height 14
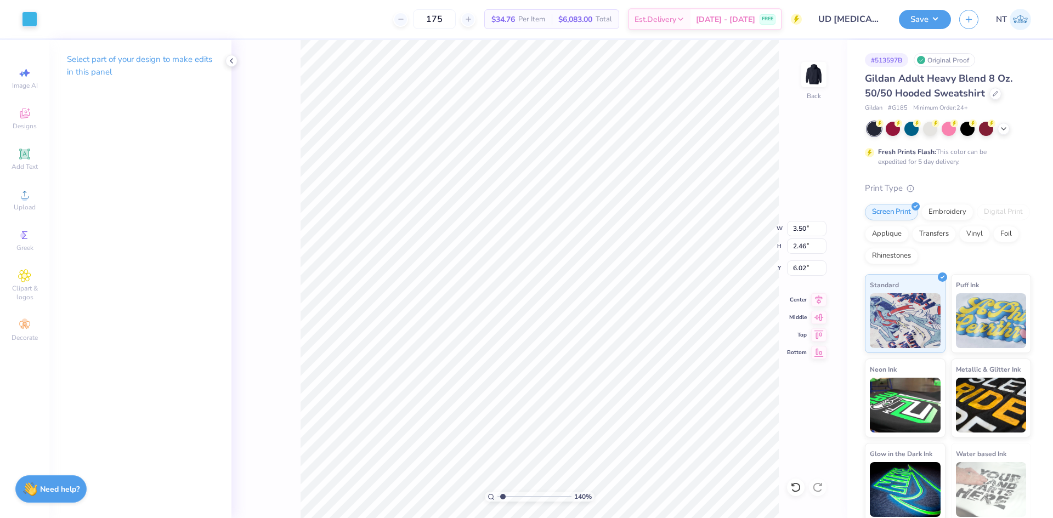
type input "1.39584517333909"
type input "3.00"
type input "1"
click at [809, 63] on img at bounding box center [814, 75] width 44 height 44
click at [33, 185] on div "Upload" at bounding box center [24, 200] width 38 height 32
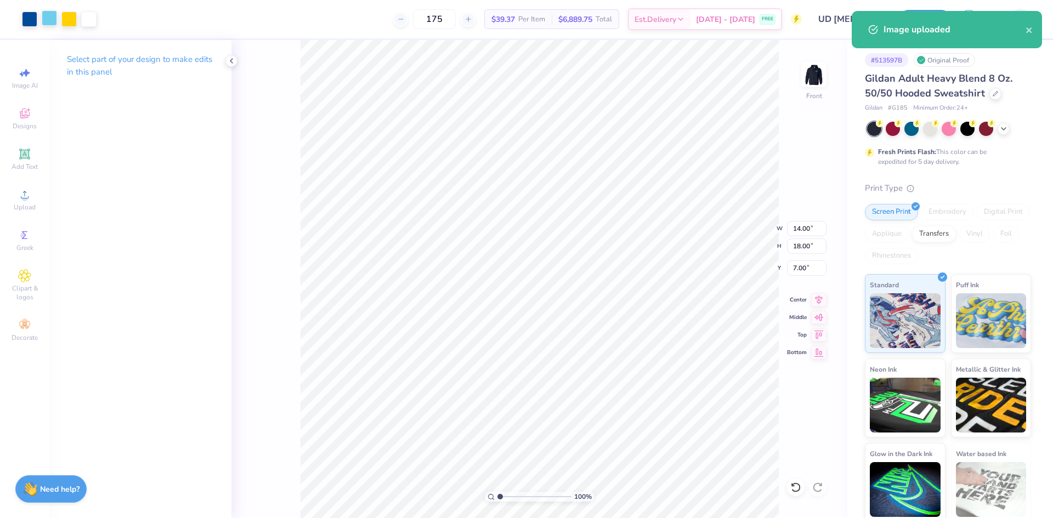
click at [43, 21] on div at bounding box center [49, 17] width 15 height 15
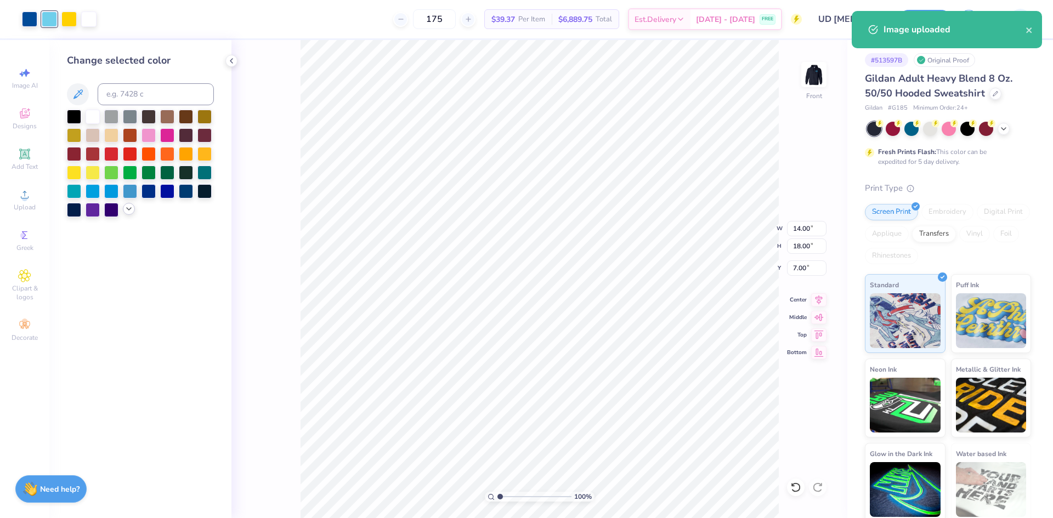
click at [125, 206] on icon at bounding box center [128, 209] width 9 height 9
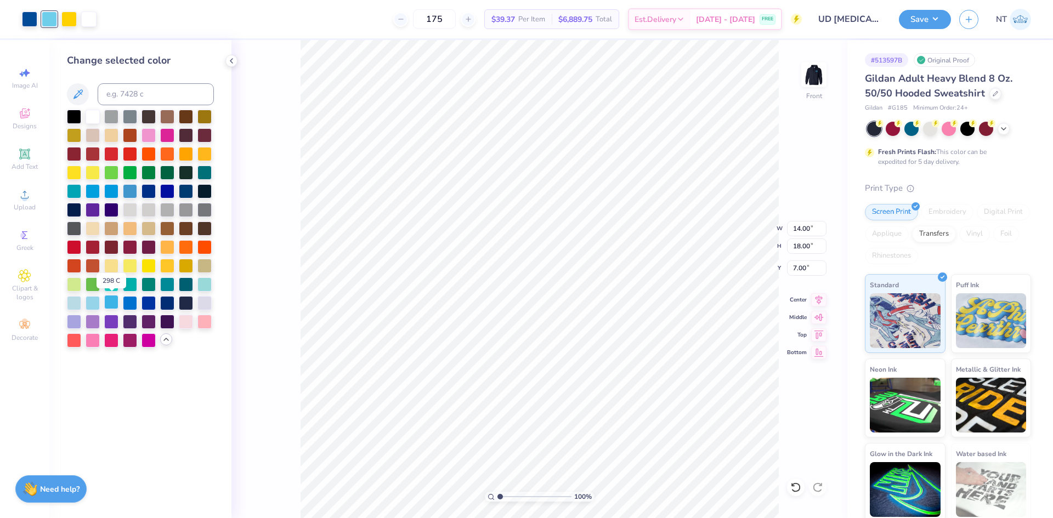
click at [110, 306] on div at bounding box center [111, 302] width 14 height 14
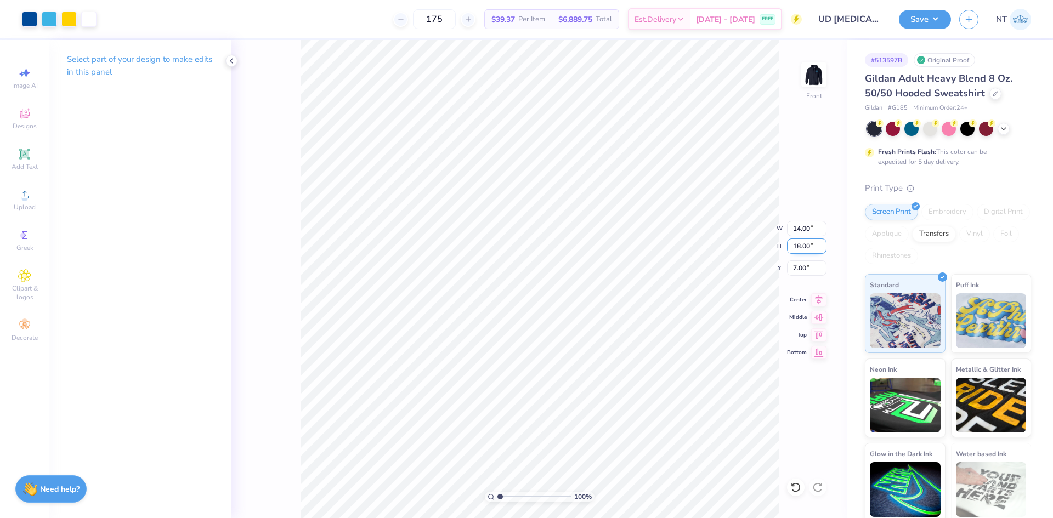
click at [808, 246] on input "18.00" at bounding box center [806, 246] width 39 height 15
type input "15"
type input "11.67"
type input "15.00"
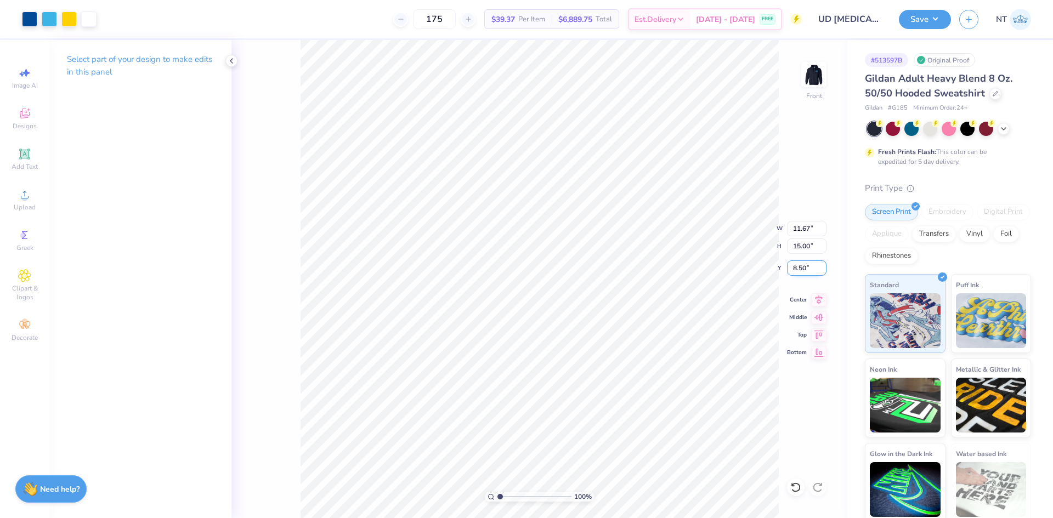
click at [803, 269] on input "8.50" at bounding box center [806, 267] width 39 height 15
type input "6.00"
click at [233, 60] on icon at bounding box center [231, 60] width 9 height 9
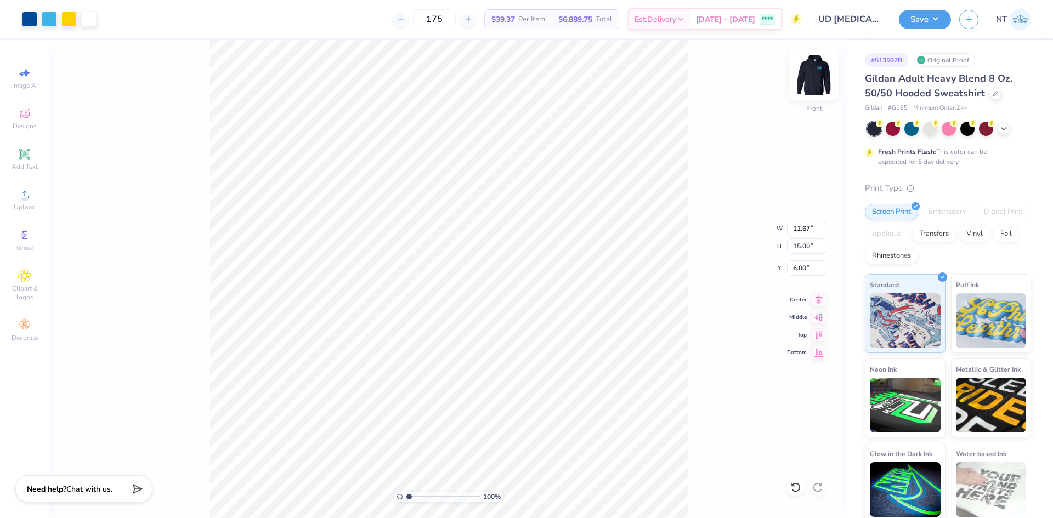
click at [814, 80] on img at bounding box center [814, 75] width 44 height 44
click at [826, 77] on div "100 % Back W 3.50 3.50 " H 2.46 2.46 " Y 3.00 3.00 " Center Middle Top Bottom" at bounding box center [448, 279] width 798 height 478
click at [810, 70] on img at bounding box center [814, 75] width 44 height 44
click at [736, 300] on div "100 % Front" at bounding box center [448, 279] width 798 height 478
type input "1"
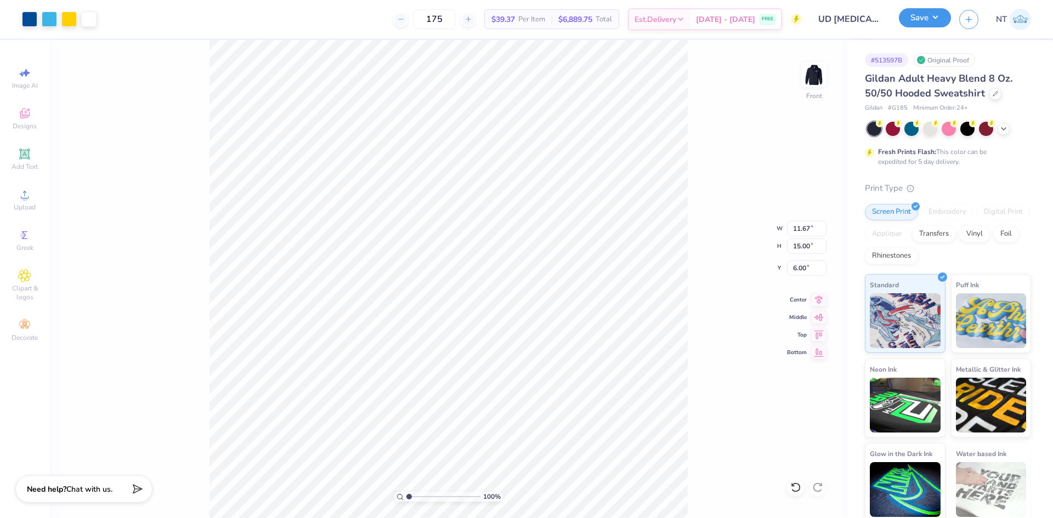
click at [936, 14] on button "Save" at bounding box center [925, 17] width 52 height 19
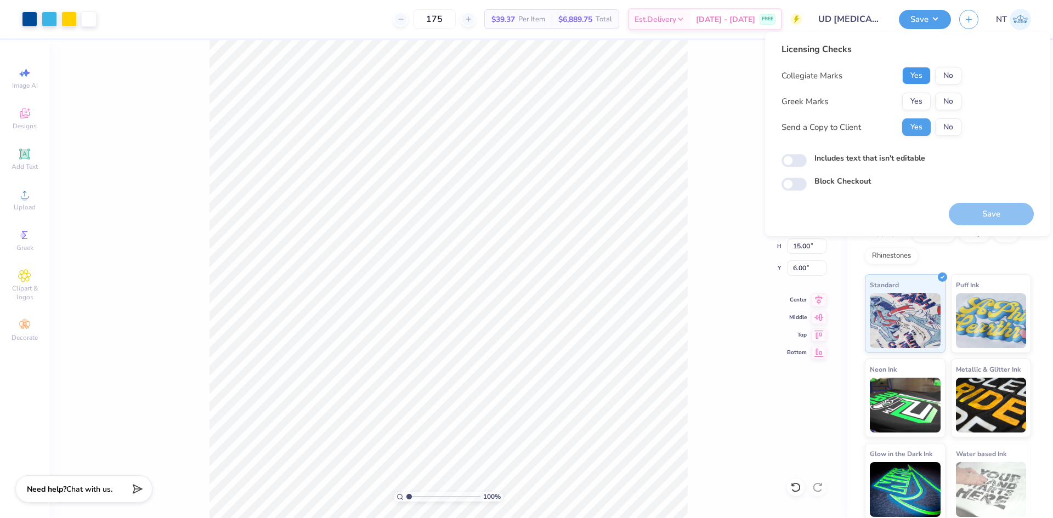
click at [911, 80] on button "Yes" at bounding box center [916, 76] width 29 height 18
click at [913, 98] on button "Yes" at bounding box center [916, 102] width 29 height 18
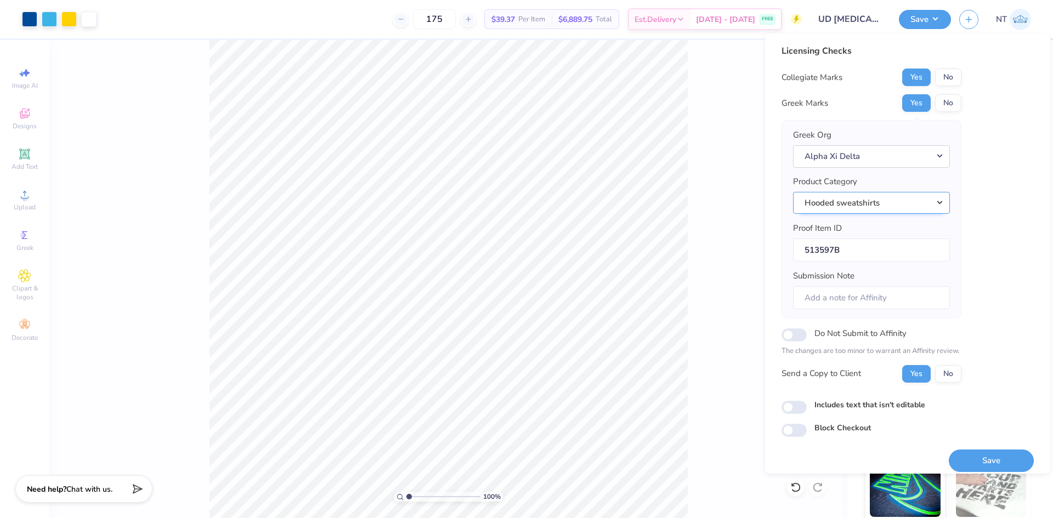
scroll to position [9, 0]
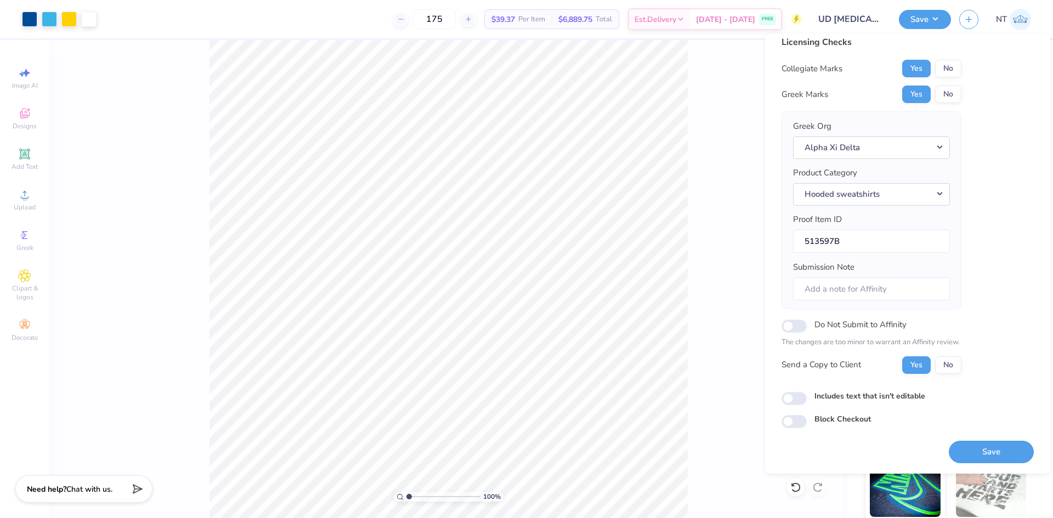
click at [907, 400] on label "Includes text that isn't editable" at bounding box center [869, 396] width 111 height 12
click at [807, 400] on input "Includes text that isn't editable" at bounding box center [793, 398] width 25 height 13
checkbox input "true"
click at [980, 450] on button "Save" at bounding box center [991, 452] width 85 height 22
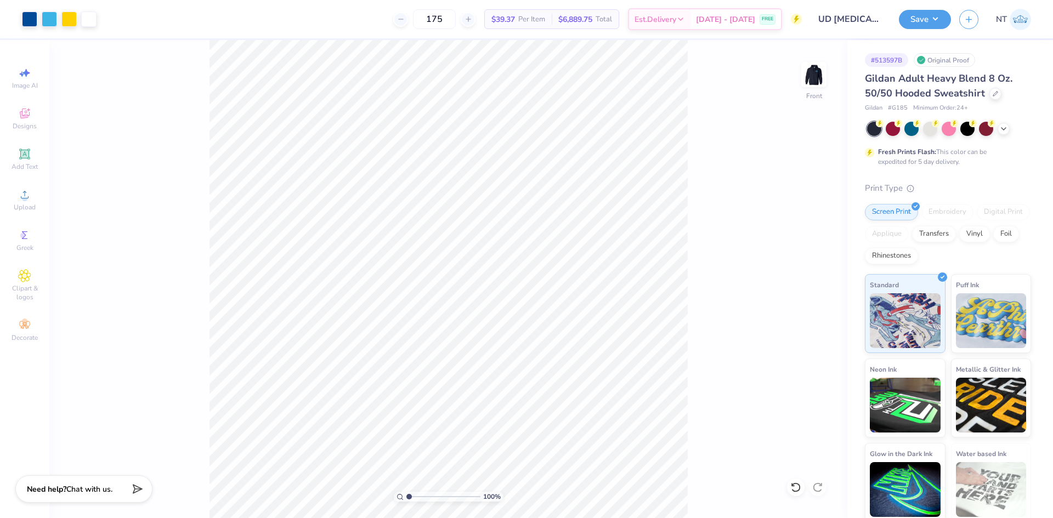
click at [699, 263] on div "100 % Front" at bounding box center [448, 279] width 798 height 478
click at [924, 23] on button "Save" at bounding box center [925, 17] width 52 height 19
